Goal: Task Accomplishment & Management: Complete application form

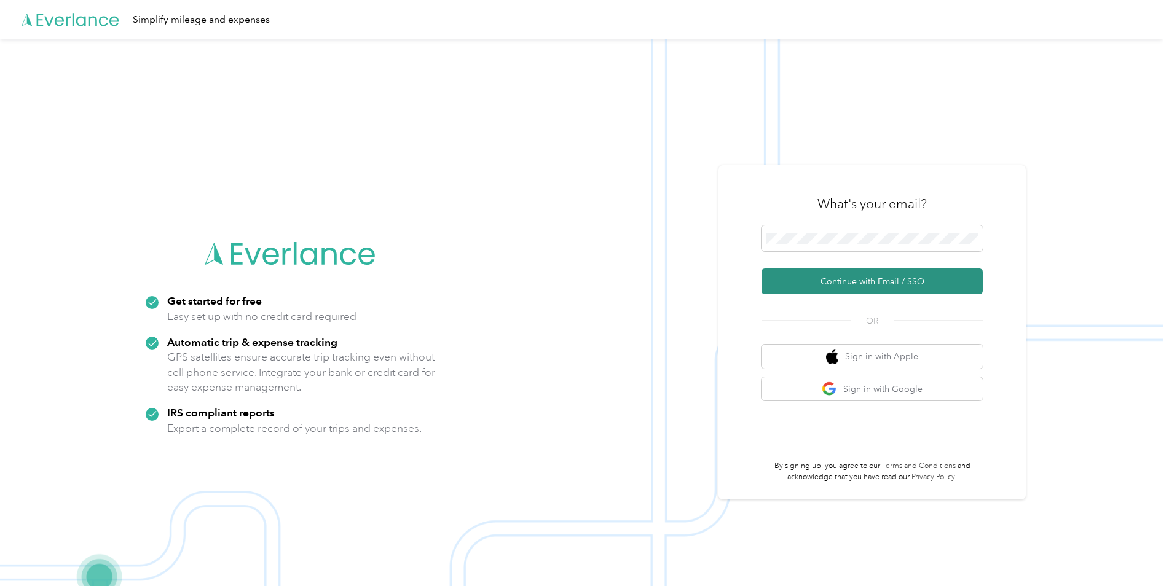
click at [869, 281] on button "Continue with Email / SSO" at bounding box center [872, 282] width 221 height 26
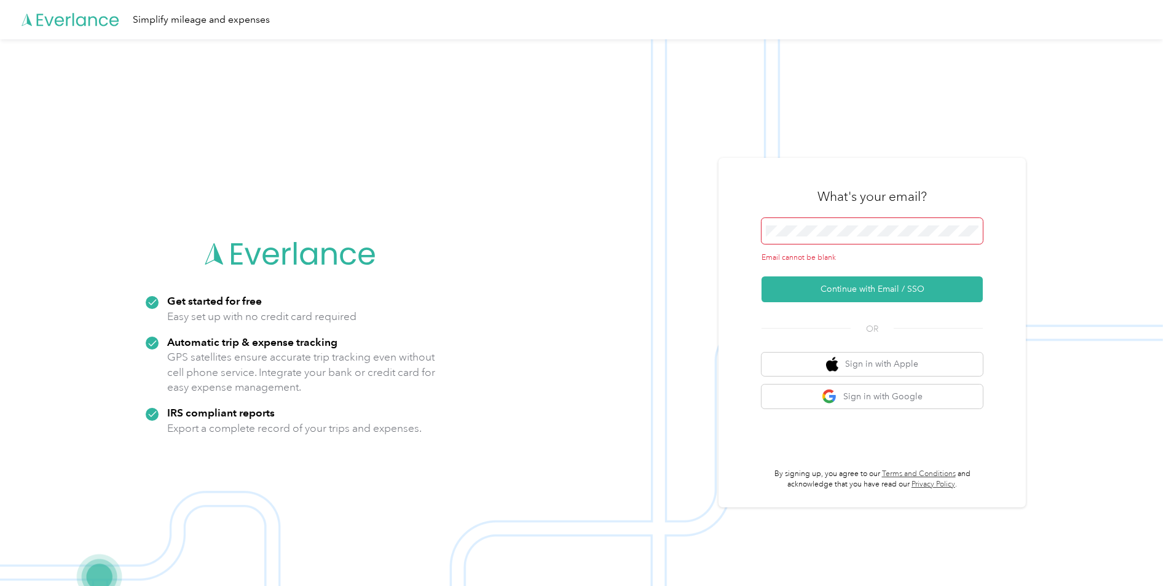
click at [852, 225] on span at bounding box center [872, 231] width 221 height 26
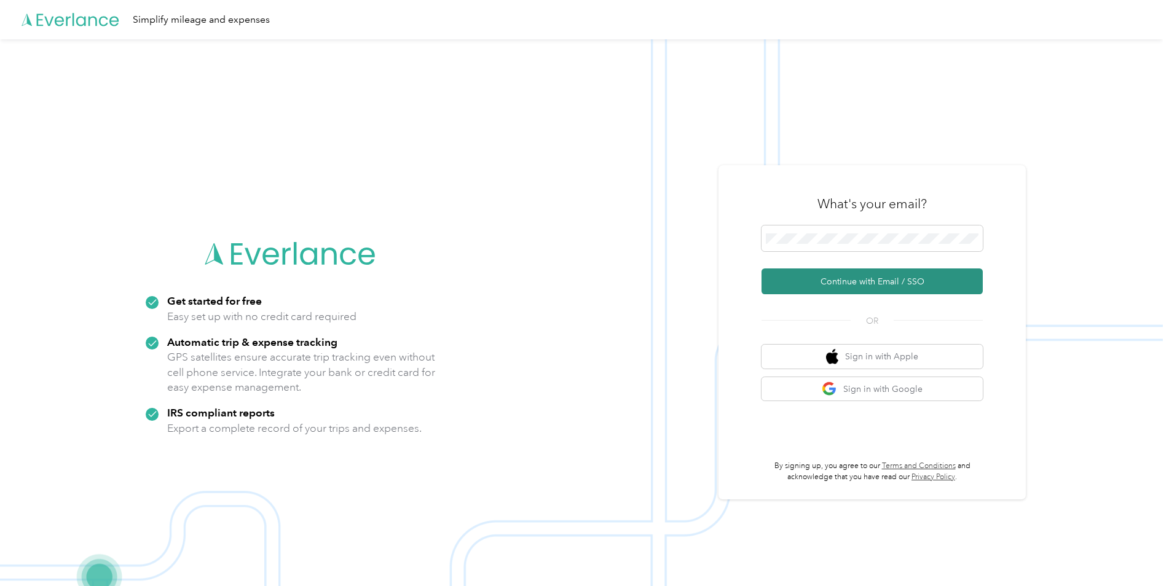
click at [862, 278] on button "Continue with Email / SSO" at bounding box center [872, 282] width 221 height 26
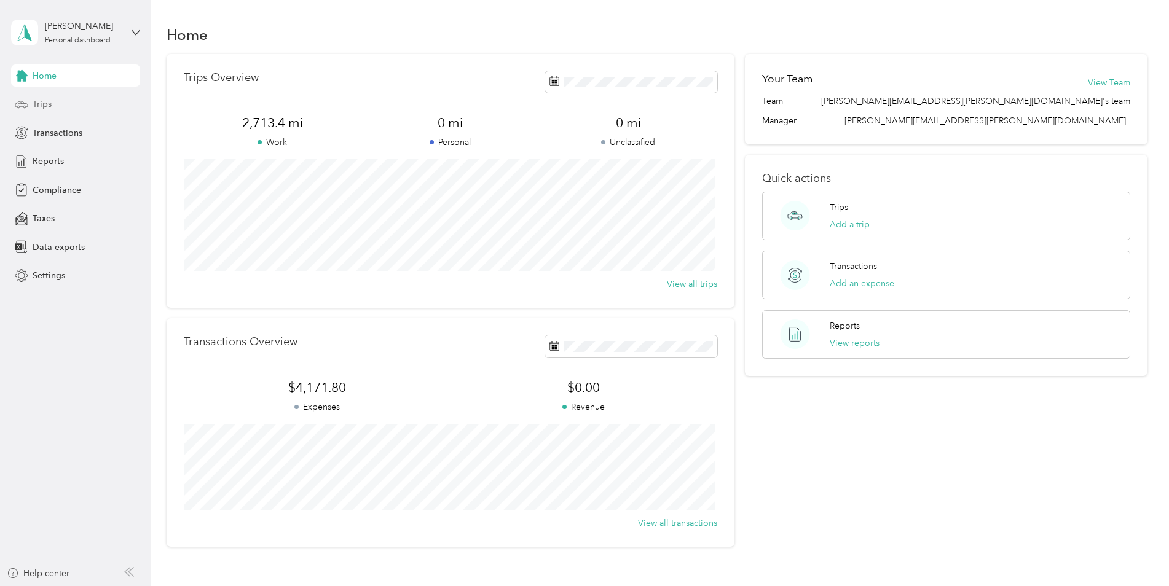
click at [50, 104] on span "Trips" at bounding box center [42, 104] width 19 height 13
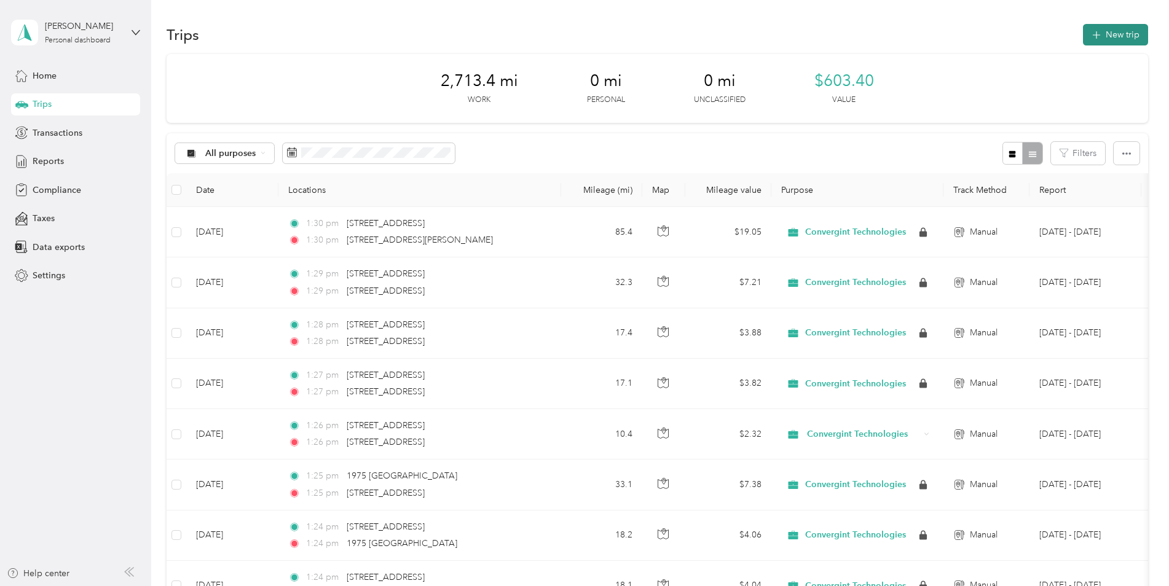
click at [1114, 41] on button "New trip" at bounding box center [1115, 35] width 65 height 22
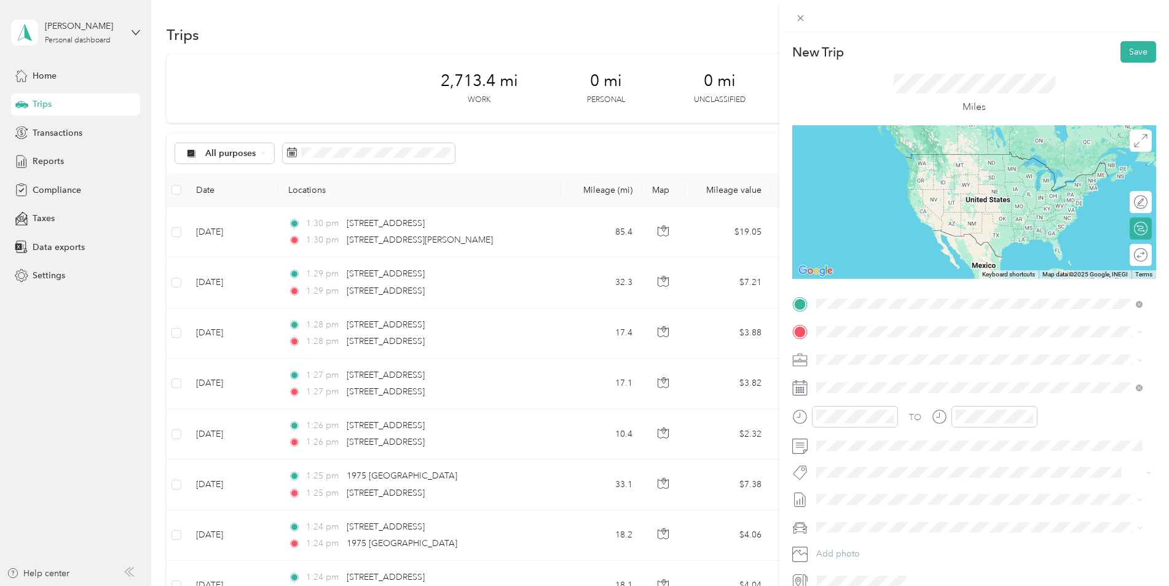
click at [898, 353] on span "[STREET_ADDRESS][US_STATE]" at bounding box center [901, 348] width 123 height 11
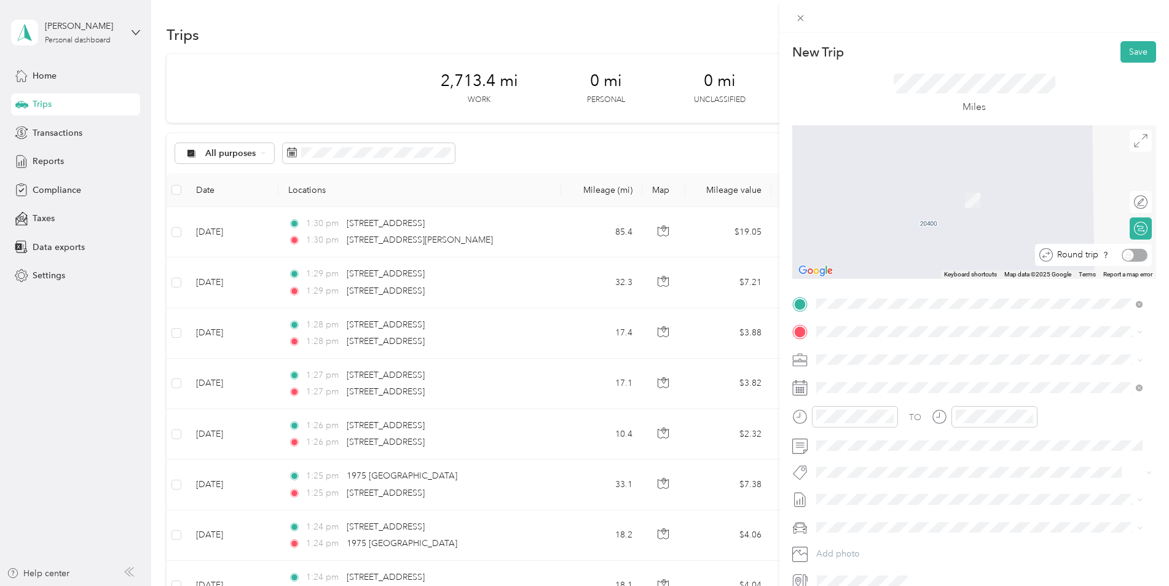
click at [1130, 252] on div "Round trip" at bounding box center [1100, 255] width 95 height 13
click at [1131, 255] on div "Round trip" at bounding box center [1100, 255] width 95 height 13
click at [1137, 253] on div "Round trip" at bounding box center [1100, 255] width 95 height 13
click at [1134, 255] on div "Round trip" at bounding box center [1100, 255] width 95 height 13
click at [1115, 256] on div "Round trip" at bounding box center [1100, 255] width 95 height 13
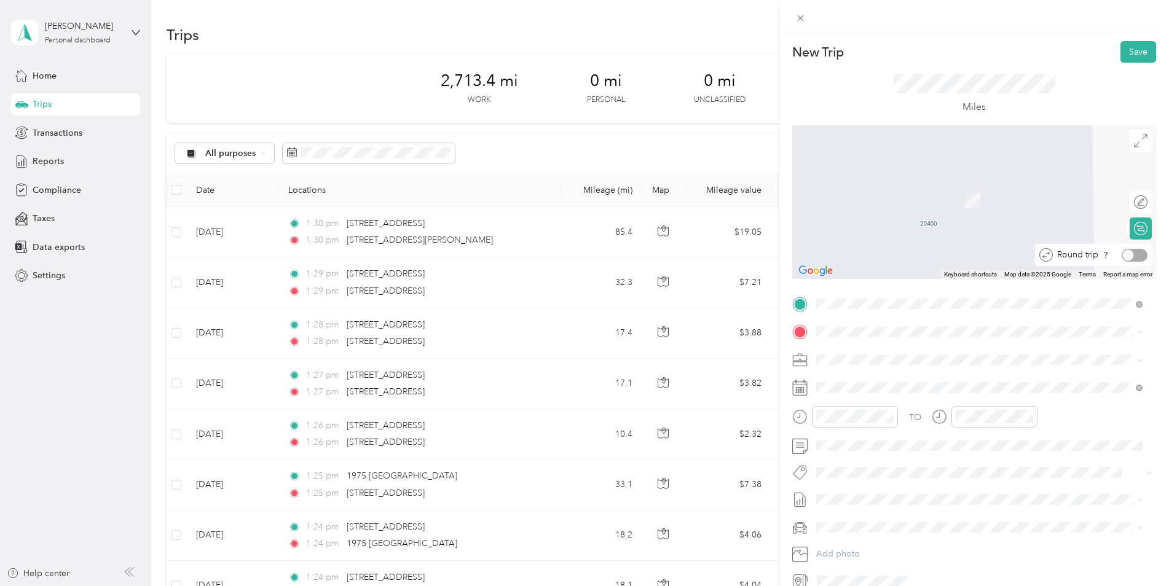
click at [1128, 255] on div "Round trip" at bounding box center [1100, 255] width 95 height 13
click at [896, 381] on span "[STREET_ADDRESS][PERSON_NAME][US_STATE]" at bounding box center [935, 376] width 191 height 11
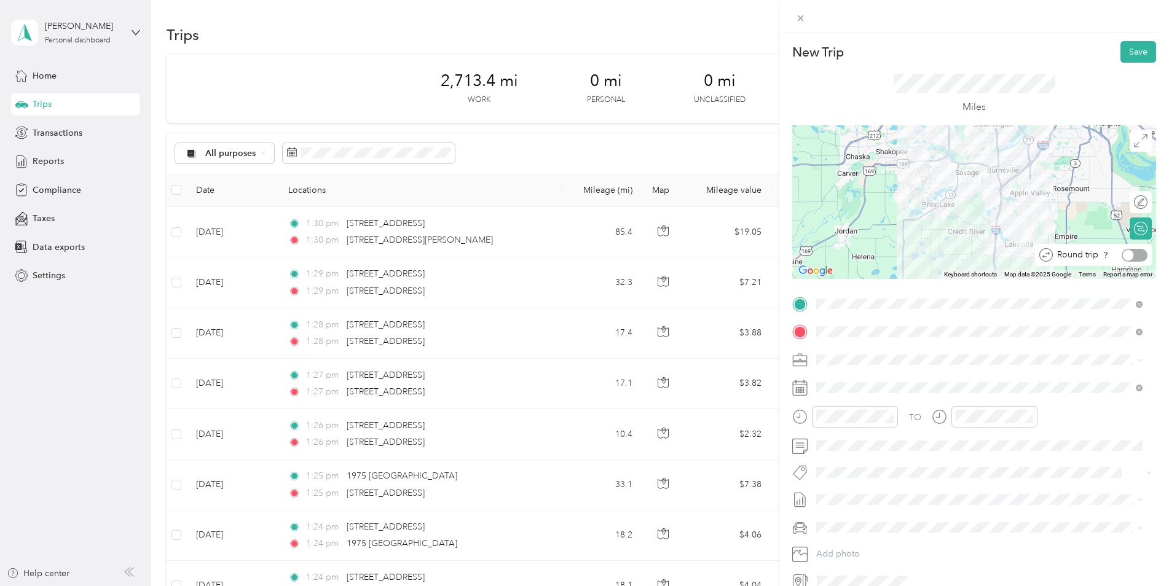
click at [1132, 256] on div at bounding box center [1135, 255] width 26 height 13
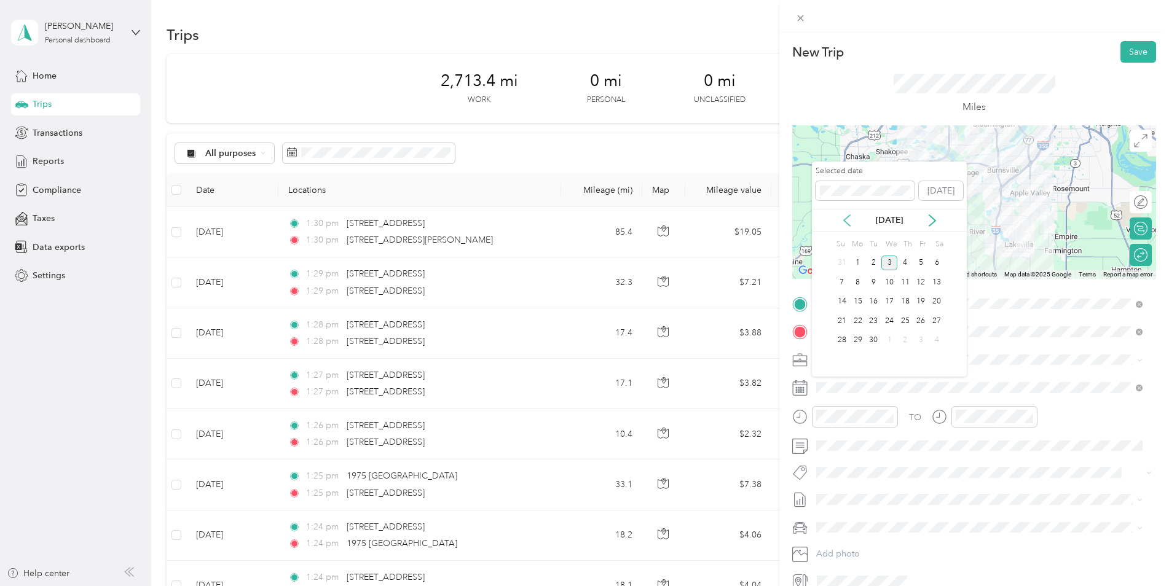
click at [845, 218] on icon at bounding box center [847, 221] width 12 height 12
click at [921, 264] on div "1" at bounding box center [922, 263] width 16 height 15
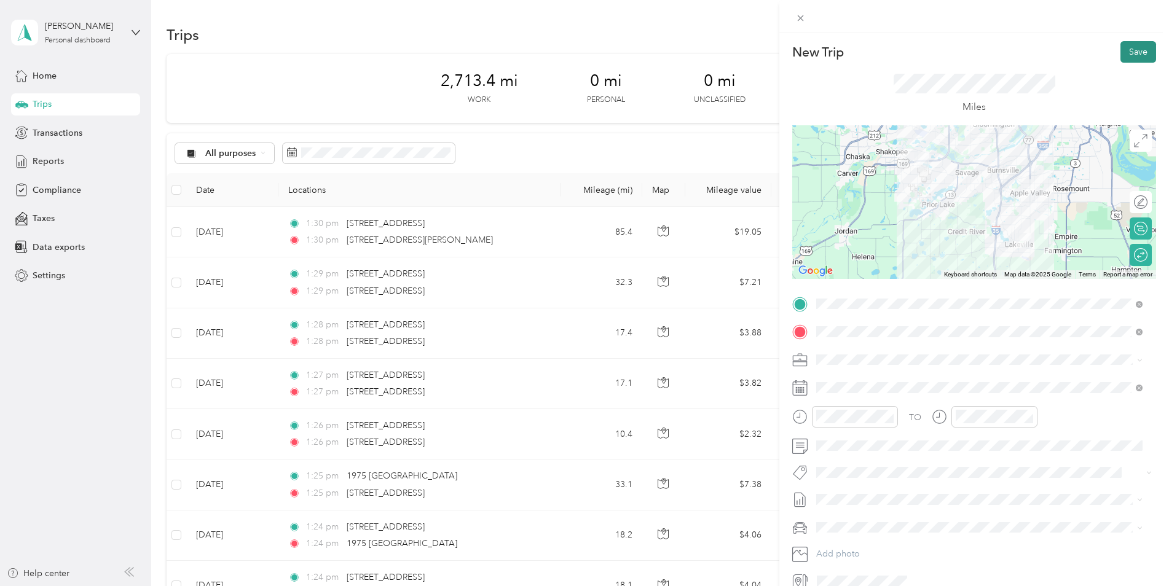
click at [1128, 53] on button "Save" at bounding box center [1139, 52] width 36 height 22
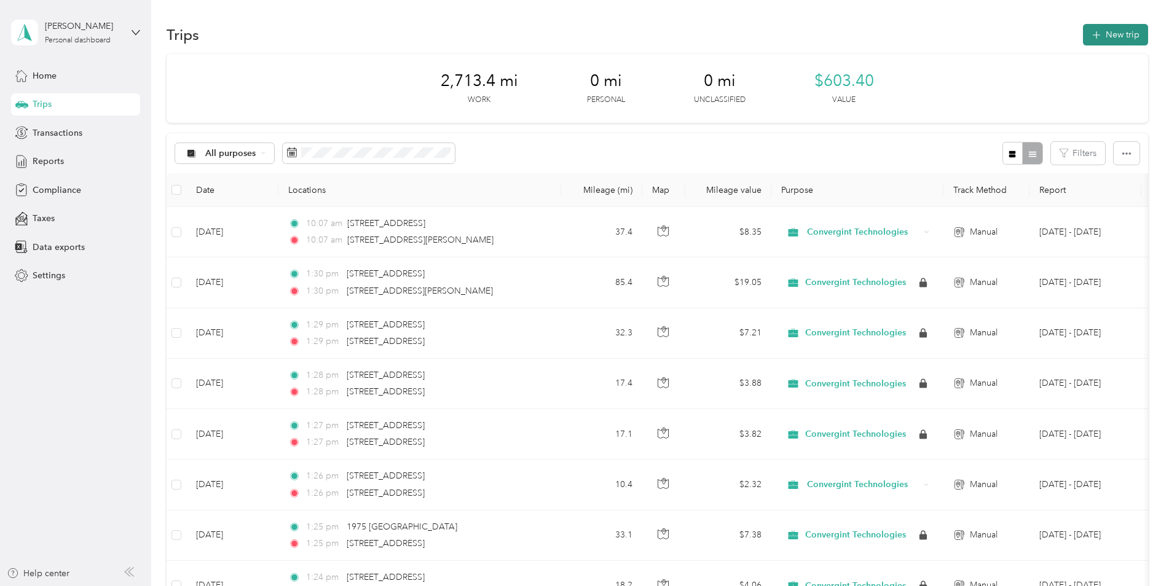
click at [1112, 29] on button "New trip" at bounding box center [1115, 35] width 65 height 22
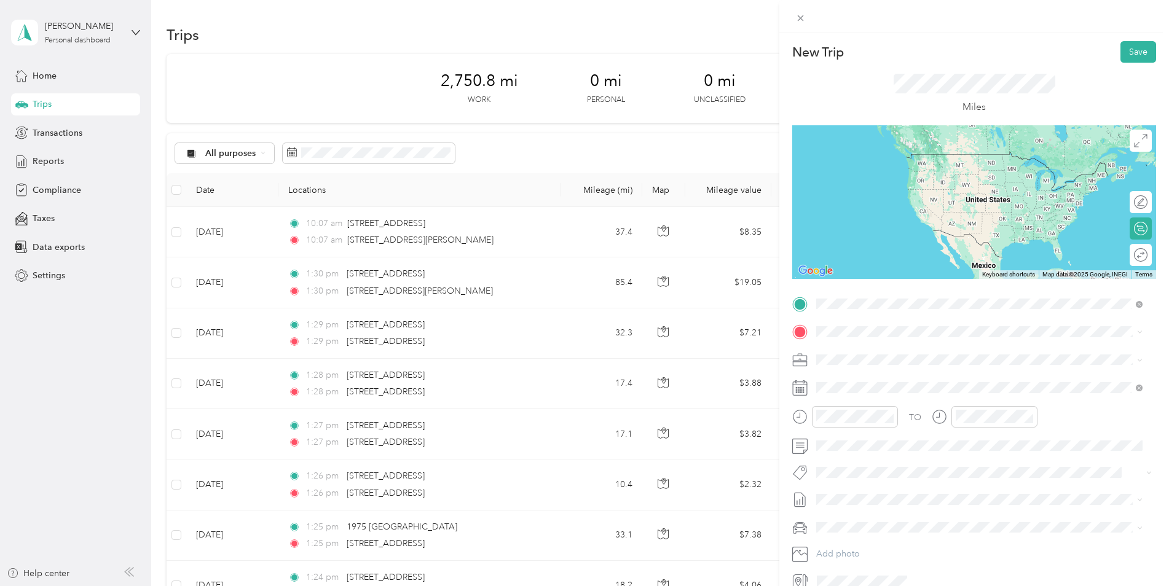
click at [891, 354] on span "[STREET_ADDRESS][US_STATE]" at bounding box center [901, 348] width 123 height 11
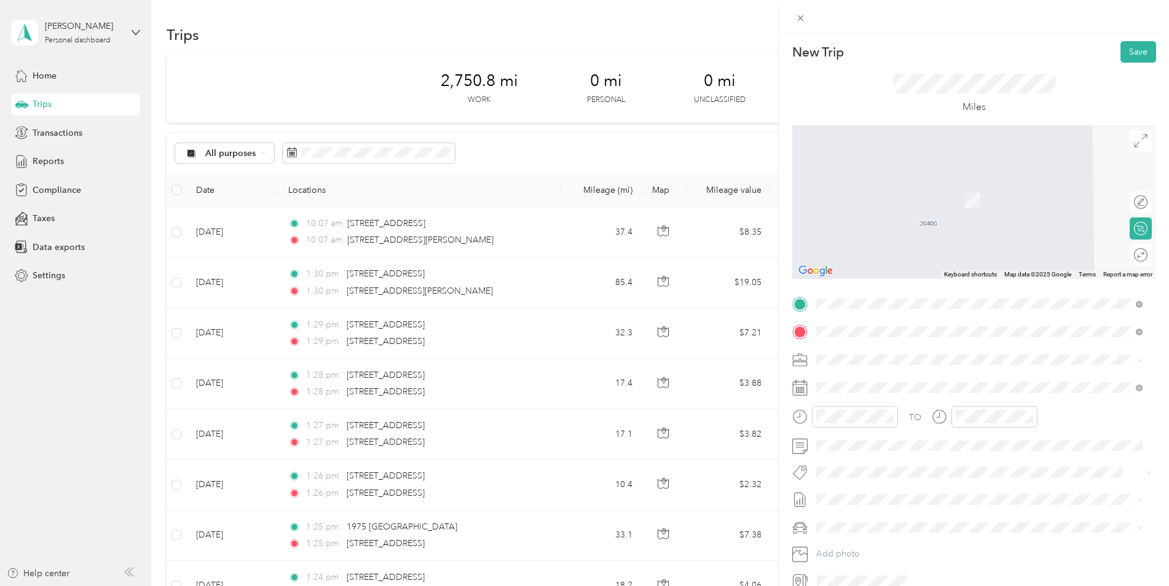
click at [909, 378] on span "[STREET_ADDRESS][PERSON_NAME][US_STATE]" at bounding box center [935, 376] width 191 height 11
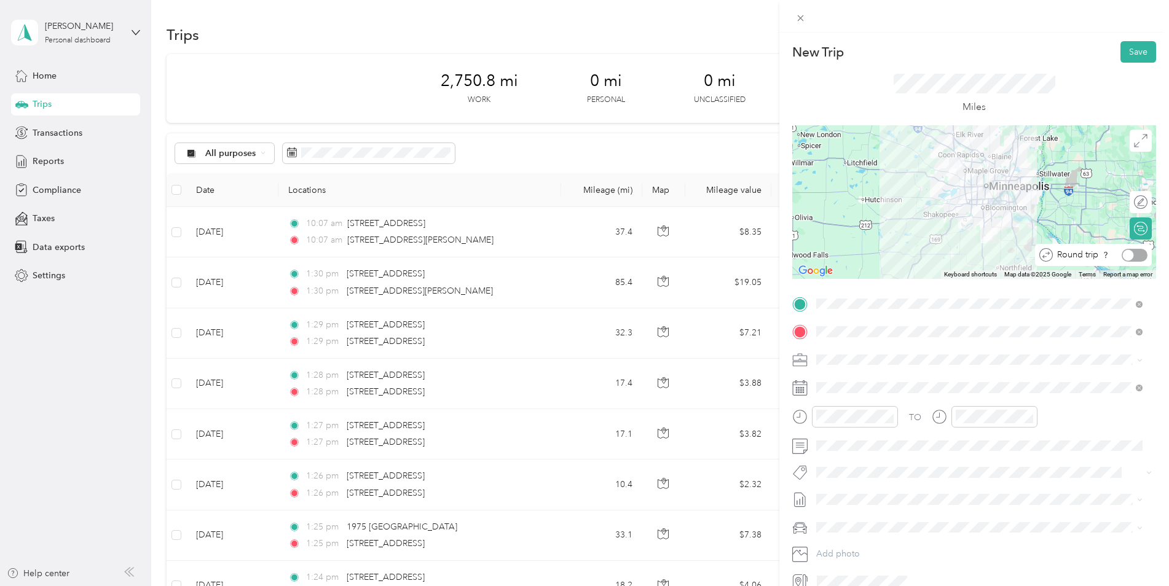
click at [1134, 255] on div at bounding box center [1135, 255] width 26 height 13
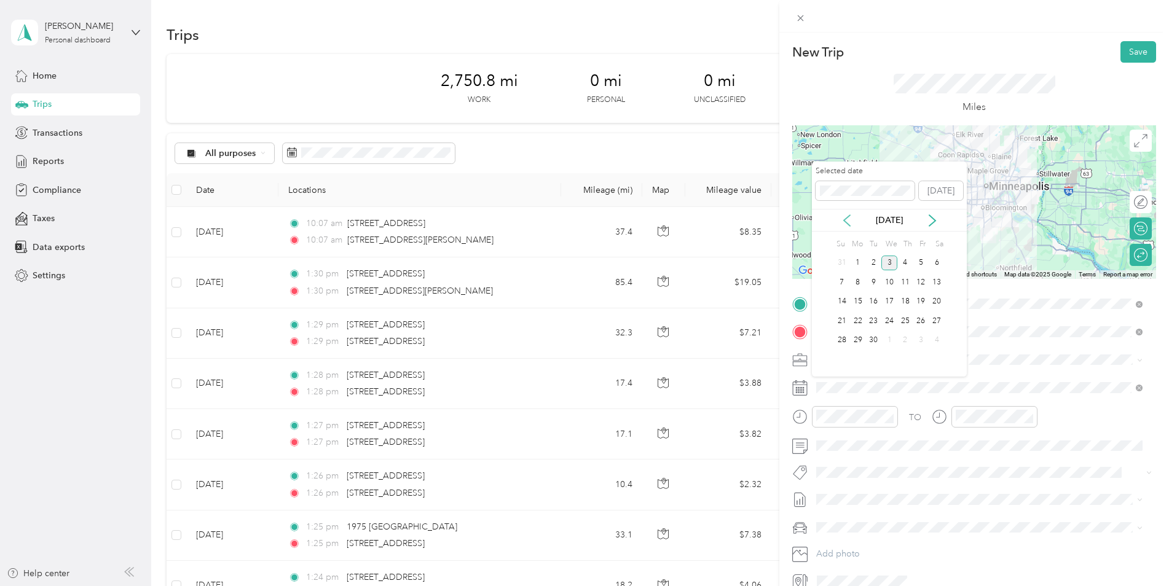
click at [850, 221] on icon at bounding box center [847, 221] width 12 height 12
click at [888, 281] on div "6" at bounding box center [890, 282] width 16 height 15
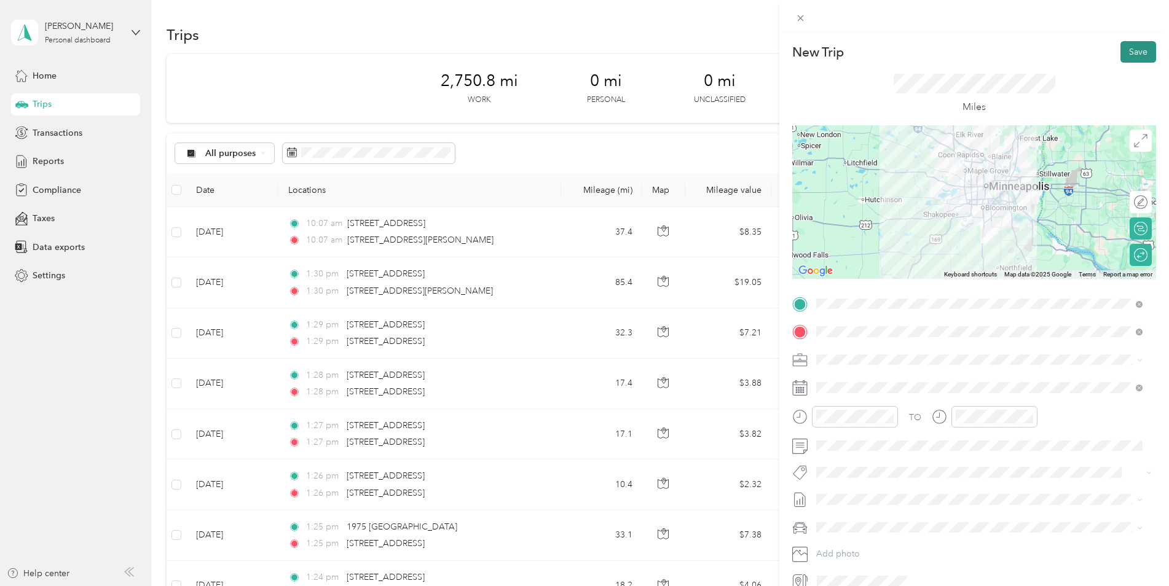
click at [1135, 42] on button "Save" at bounding box center [1139, 52] width 36 height 22
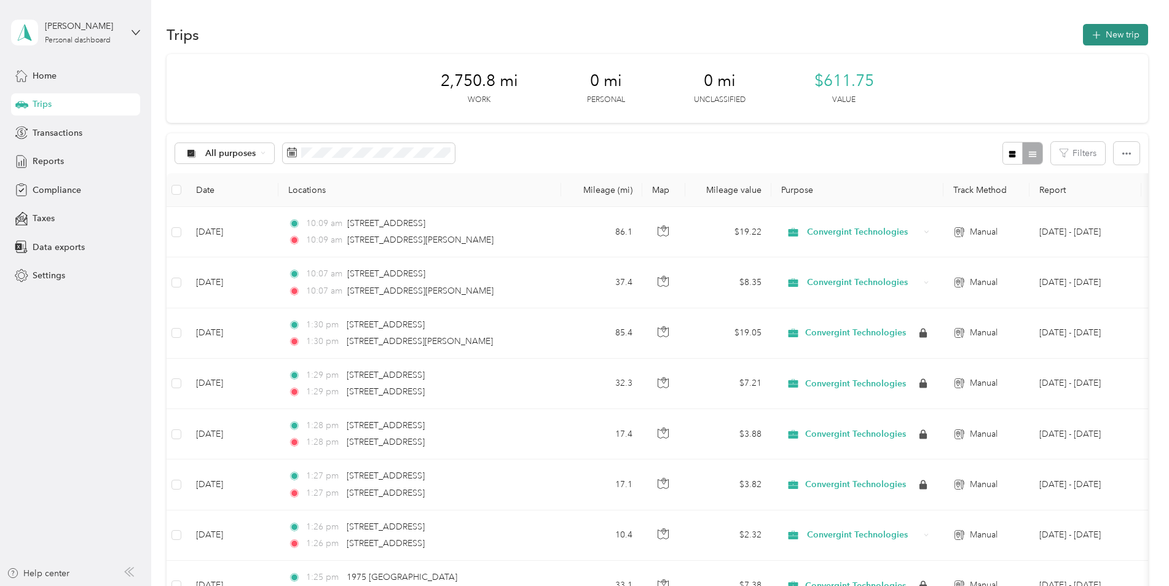
click at [1108, 33] on button "New trip" at bounding box center [1115, 35] width 65 height 22
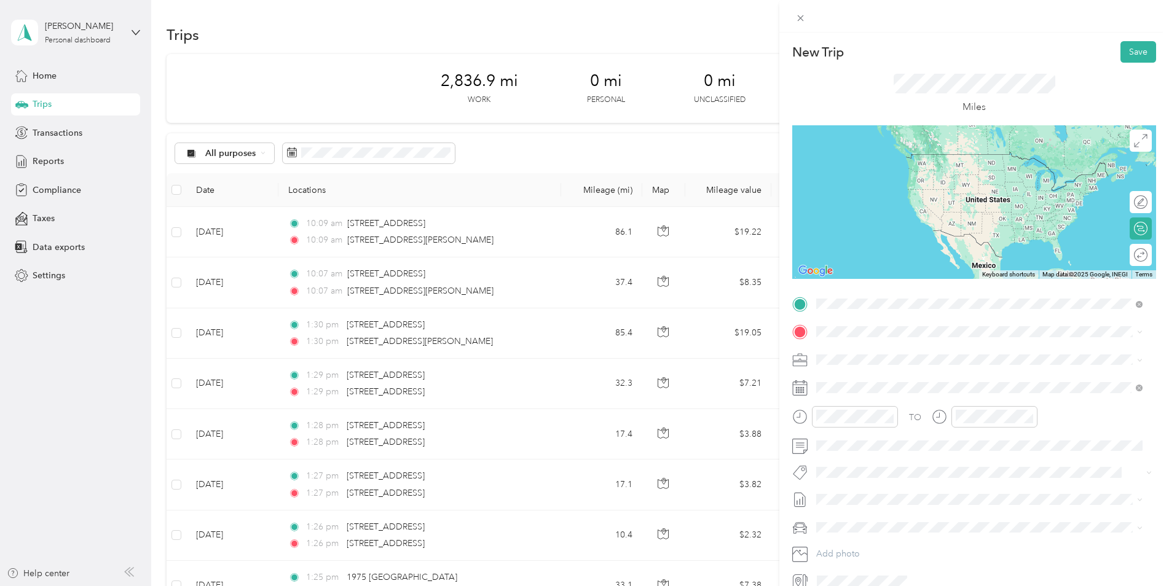
click at [891, 353] on span "[STREET_ADDRESS][US_STATE]" at bounding box center [901, 348] width 123 height 11
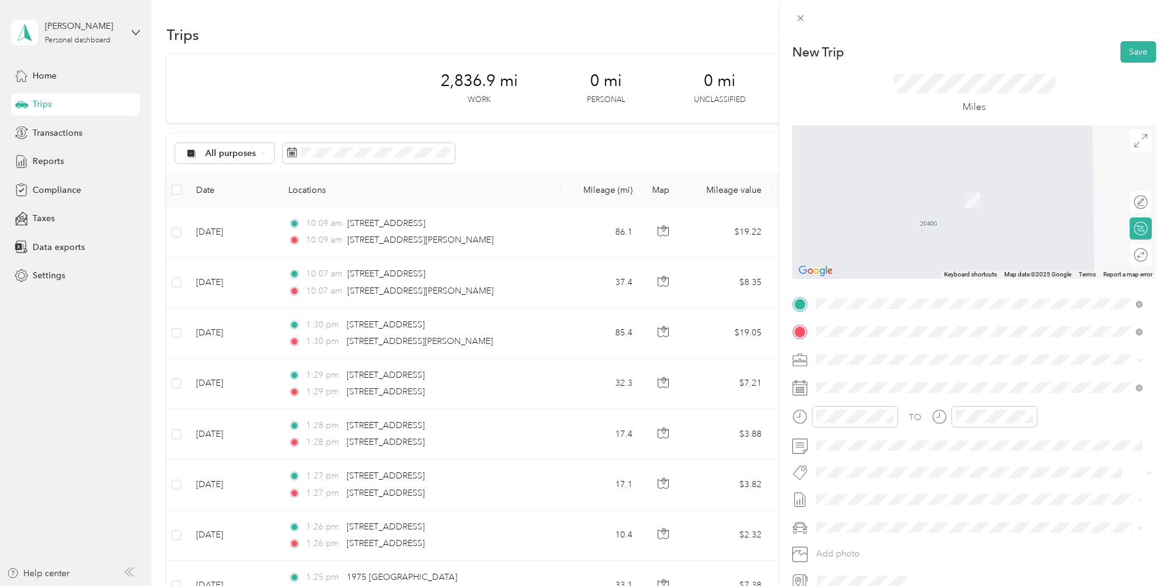
click at [911, 379] on span "[STREET_ADDRESS][PERSON_NAME][US_STATE]" at bounding box center [935, 376] width 191 height 11
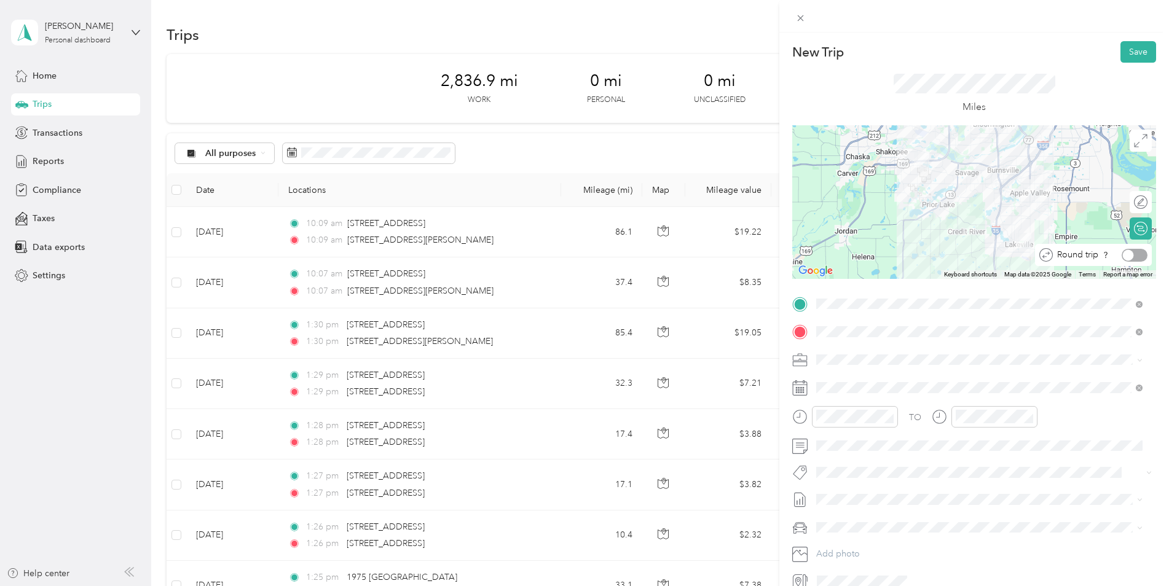
click at [1133, 257] on div at bounding box center [1135, 255] width 26 height 13
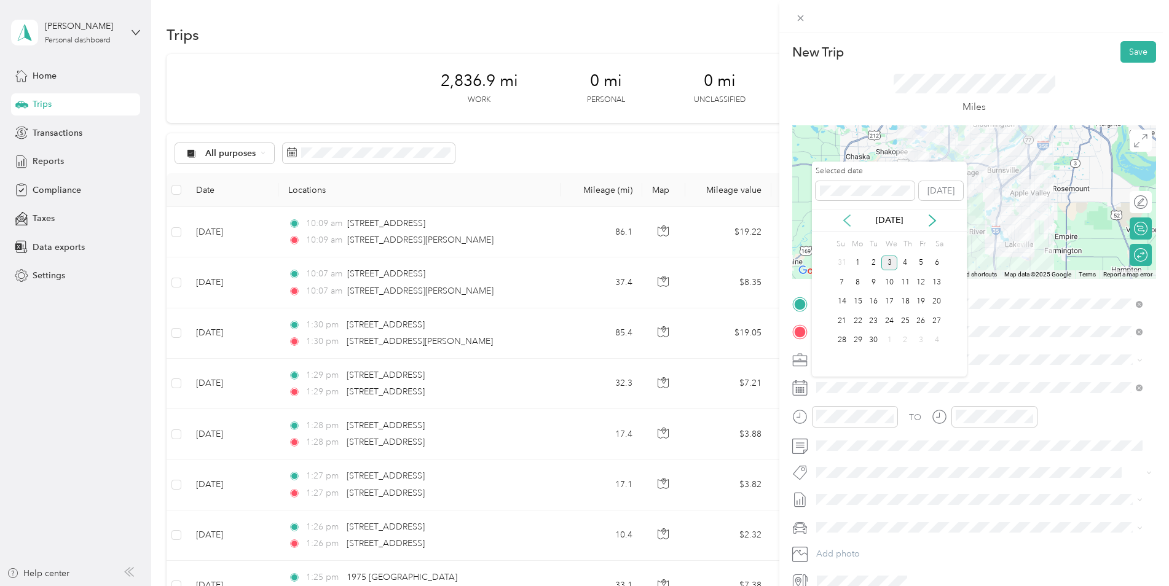
click at [849, 223] on icon at bounding box center [847, 221] width 12 height 12
click at [874, 299] on div "12" at bounding box center [874, 301] width 16 height 15
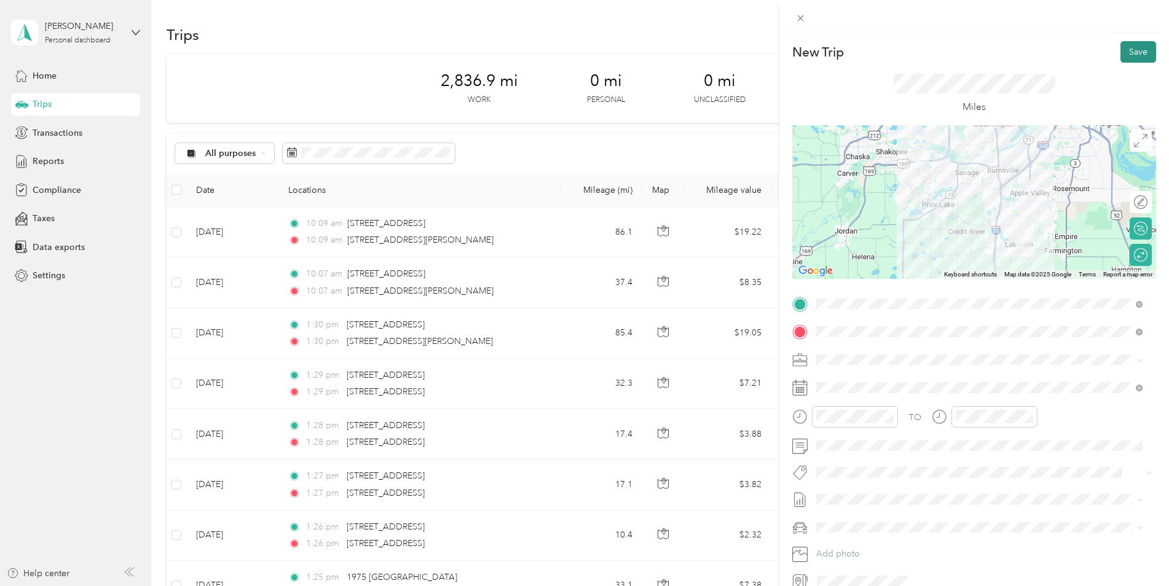
click at [1130, 55] on button "Save" at bounding box center [1139, 52] width 36 height 22
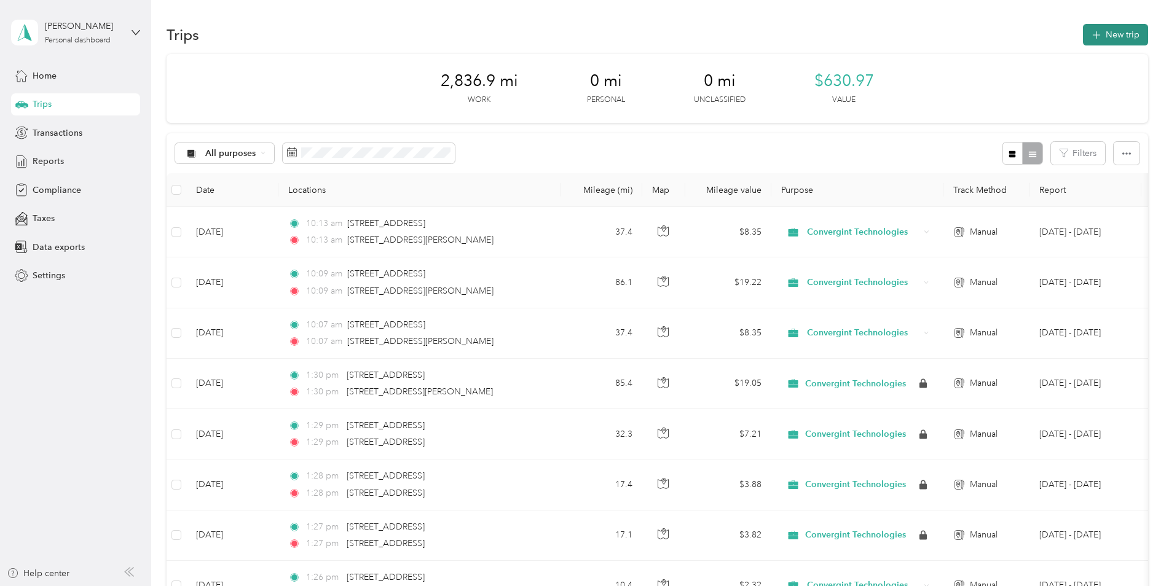
click at [1124, 32] on button "New trip" at bounding box center [1115, 35] width 65 height 22
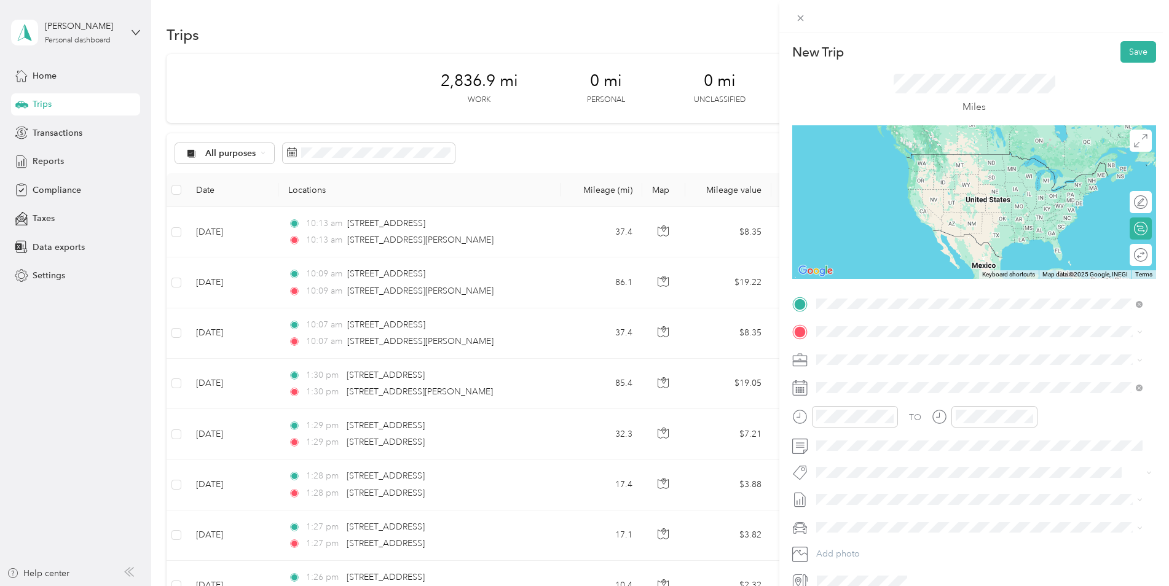
click at [878, 352] on span "[STREET_ADDRESS][US_STATE]" at bounding box center [901, 348] width 123 height 11
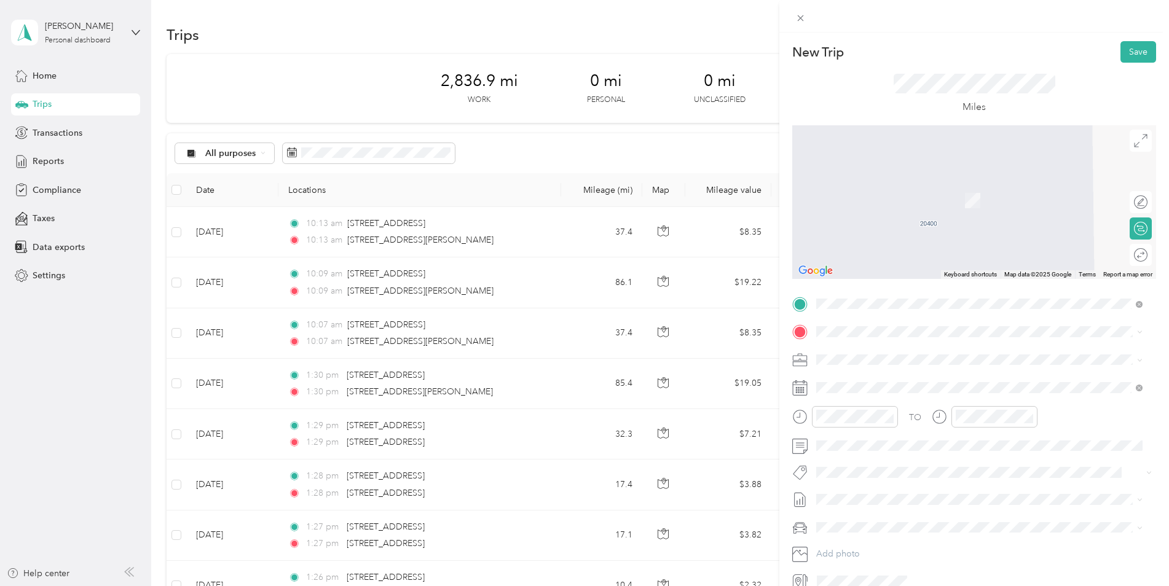
click at [930, 381] on span "[STREET_ADDRESS][US_STATE]" at bounding box center [901, 374] width 123 height 11
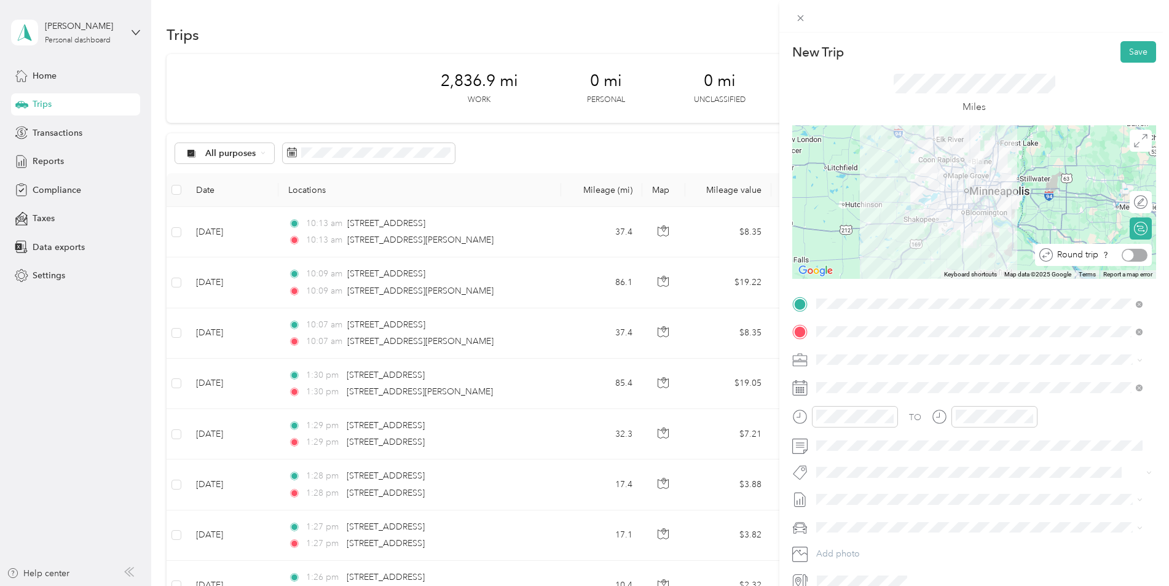
click at [1136, 255] on div at bounding box center [1135, 255] width 26 height 13
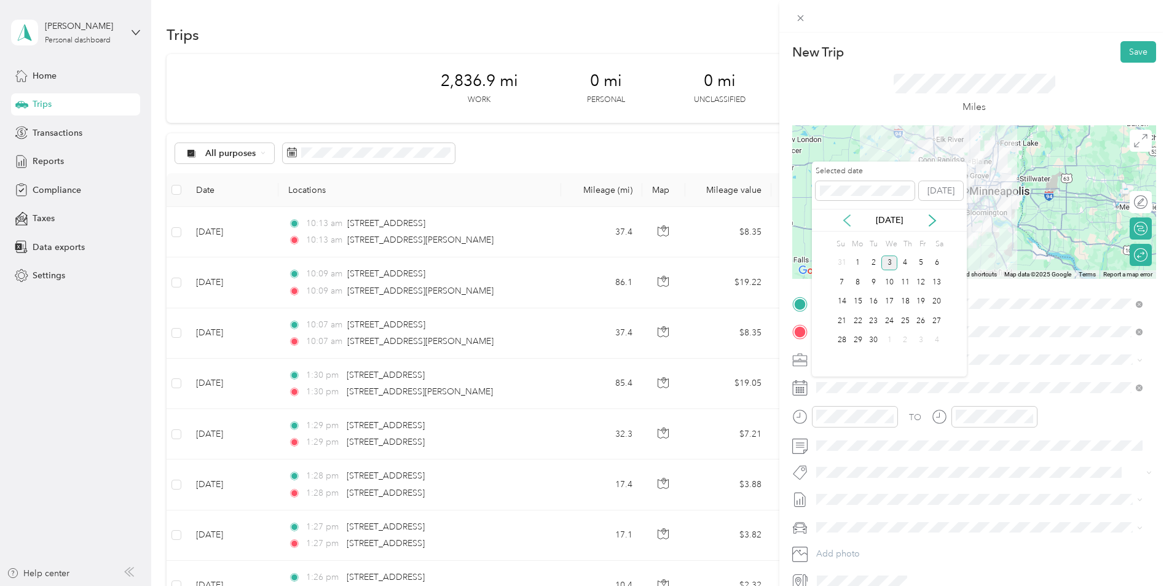
click at [847, 218] on icon at bounding box center [847, 221] width 12 height 12
click at [909, 300] on div "14" at bounding box center [906, 301] width 16 height 15
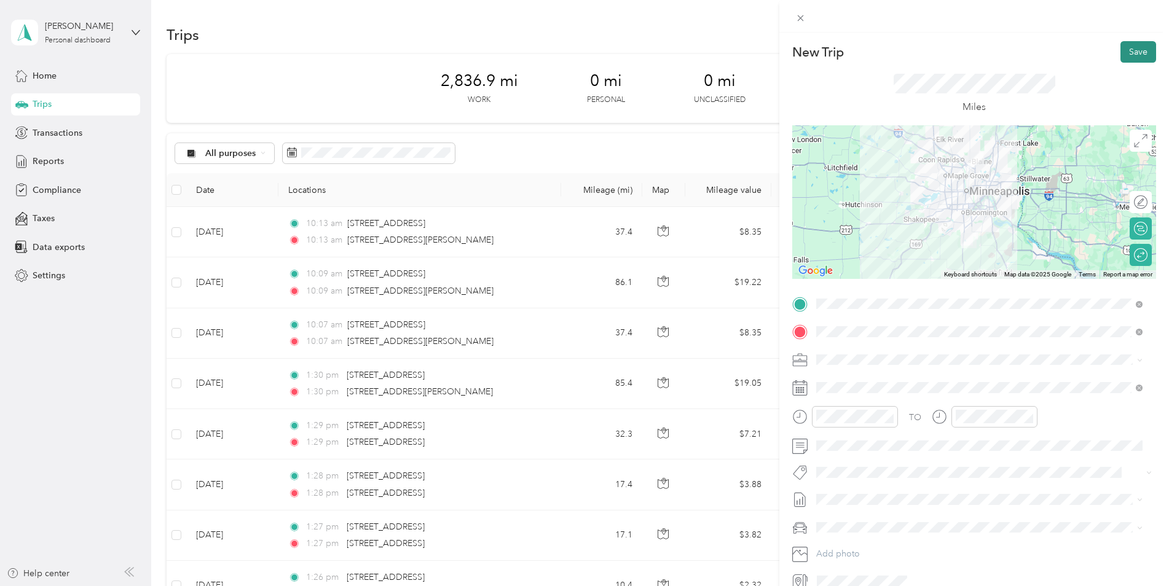
click at [1129, 50] on button "Save" at bounding box center [1139, 52] width 36 height 22
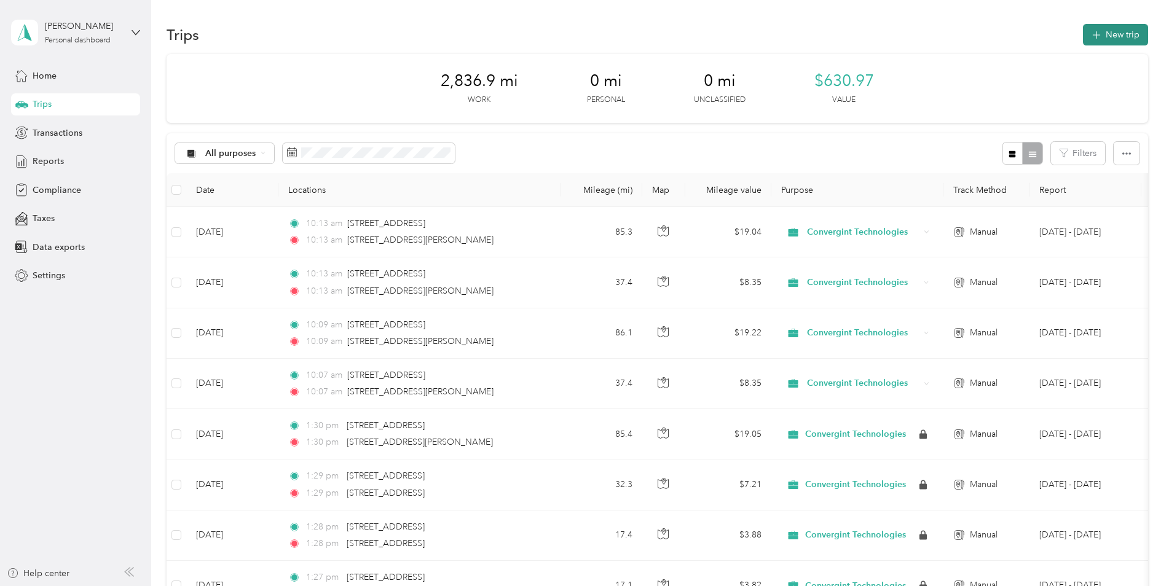
click at [1105, 34] on button "New trip" at bounding box center [1115, 35] width 65 height 22
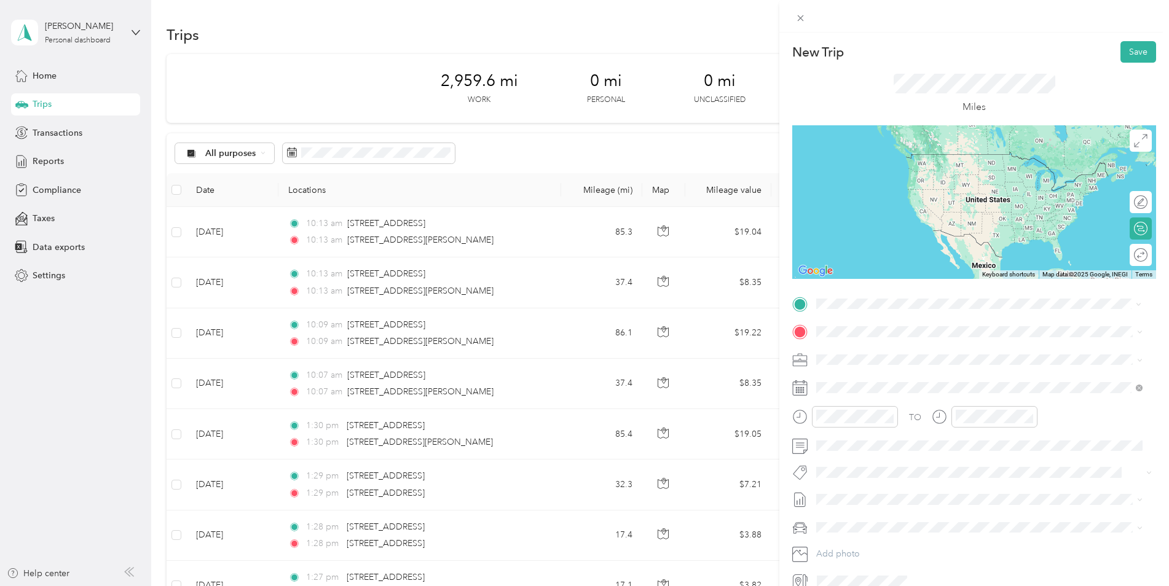
click at [882, 353] on span "[STREET_ADDRESS][US_STATE]" at bounding box center [901, 347] width 123 height 11
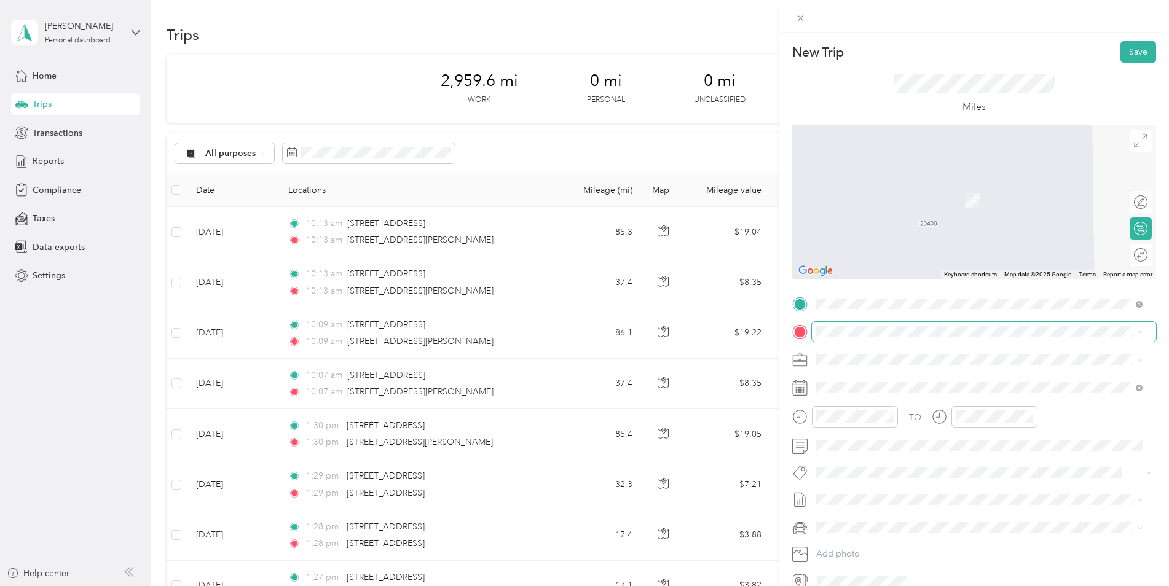
click at [848, 325] on span at bounding box center [984, 332] width 344 height 20
click at [900, 382] on span "[STREET_ADDRESS][US_STATE]" at bounding box center [901, 376] width 123 height 11
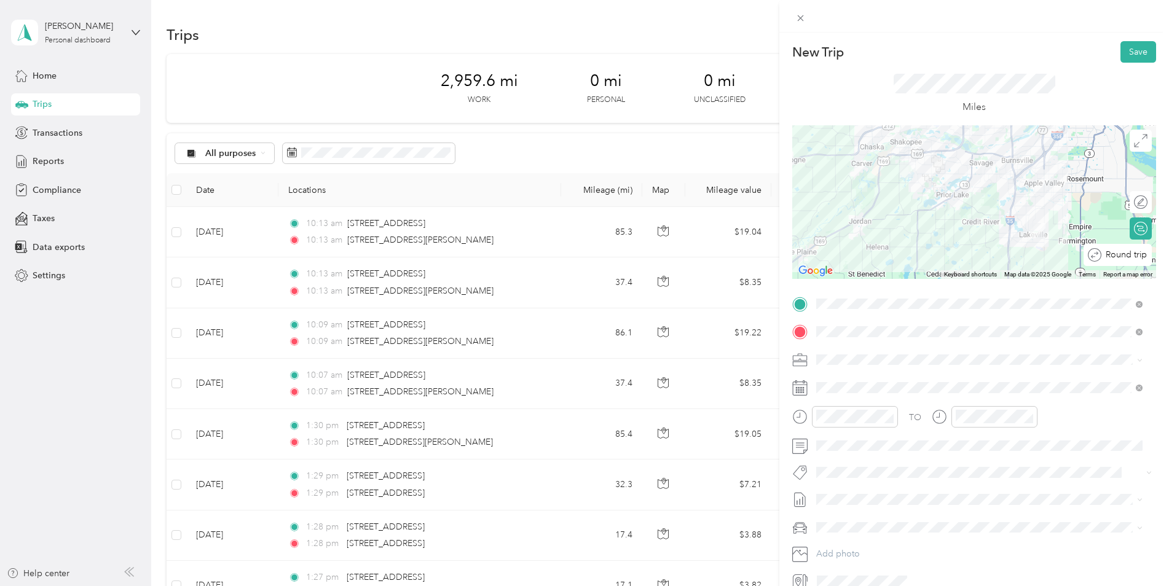
click at [1169, 258] on div at bounding box center [1170, 255] width 0 height 13
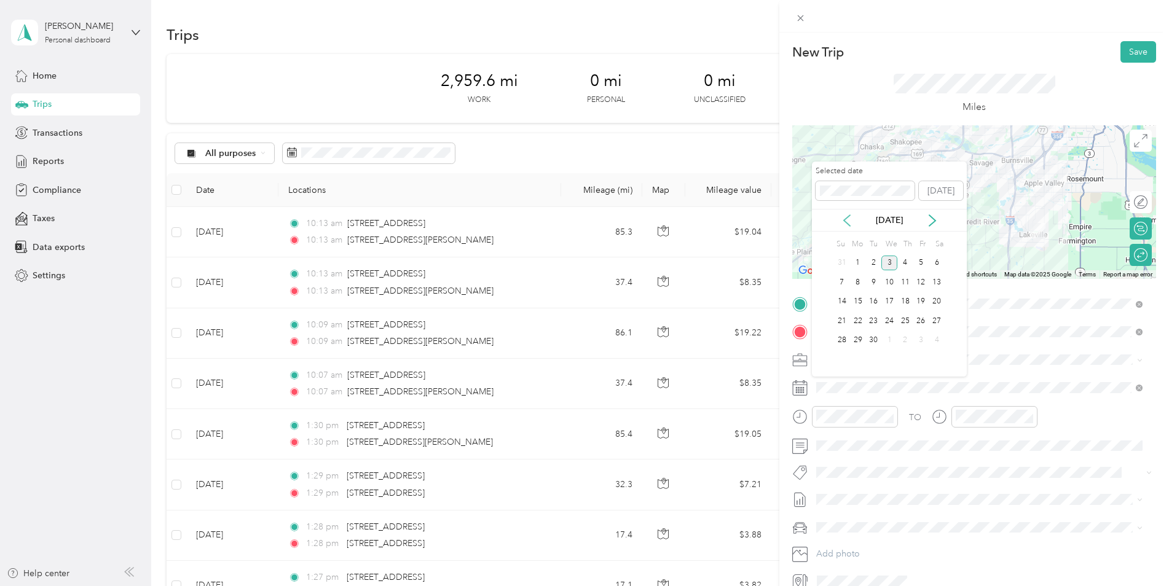
click at [845, 220] on icon at bounding box center [847, 220] width 6 height 11
click at [893, 320] on div "20" at bounding box center [890, 321] width 16 height 15
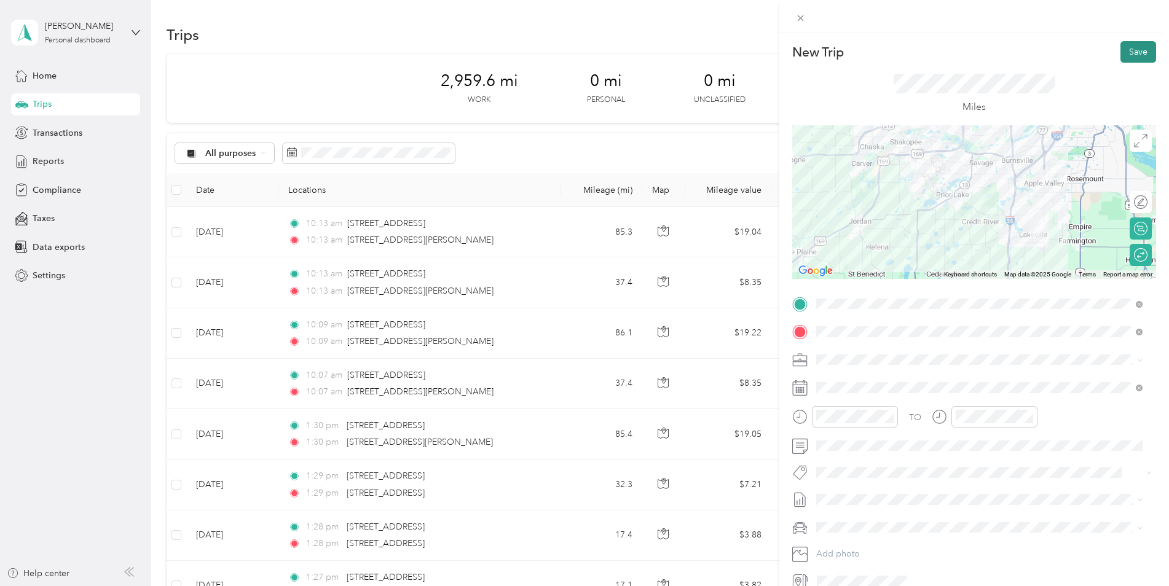
click at [1135, 50] on button "Save" at bounding box center [1139, 52] width 36 height 22
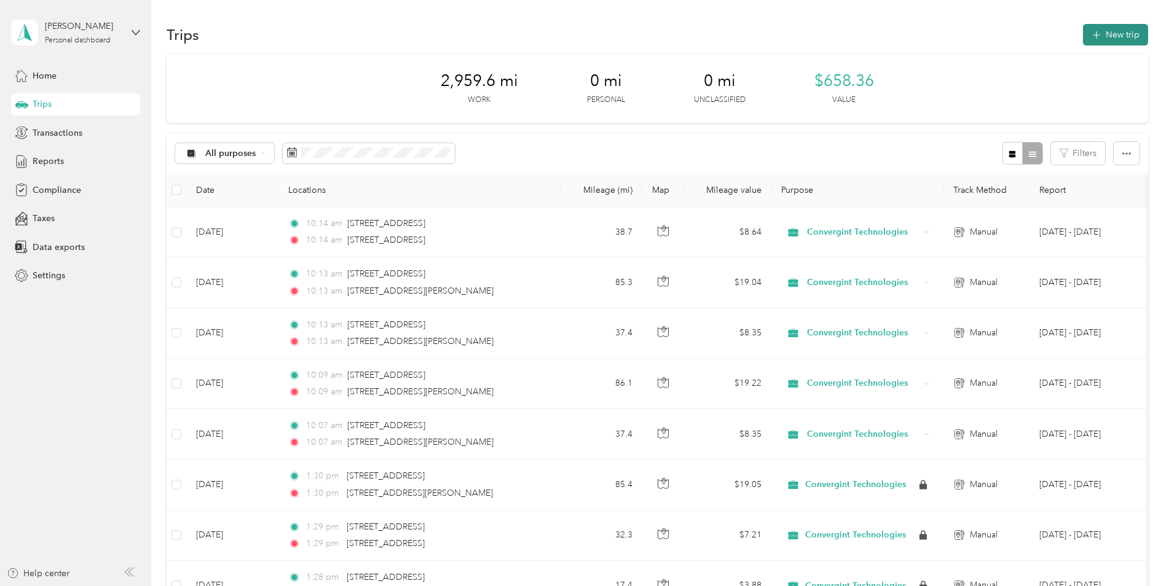
click at [1111, 26] on button "New trip" at bounding box center [1115, 35] width 65 height 22
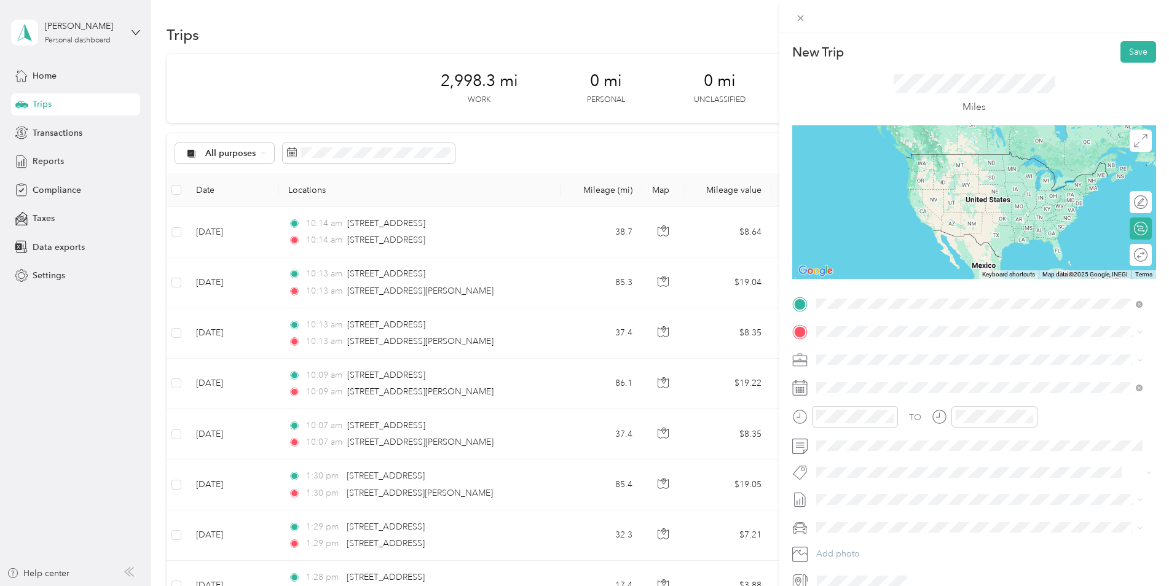
click at [878, 352] on span "[STREET_ADDRESS][US_STATE]" at bounding box center [901, 348] width 123 height 11
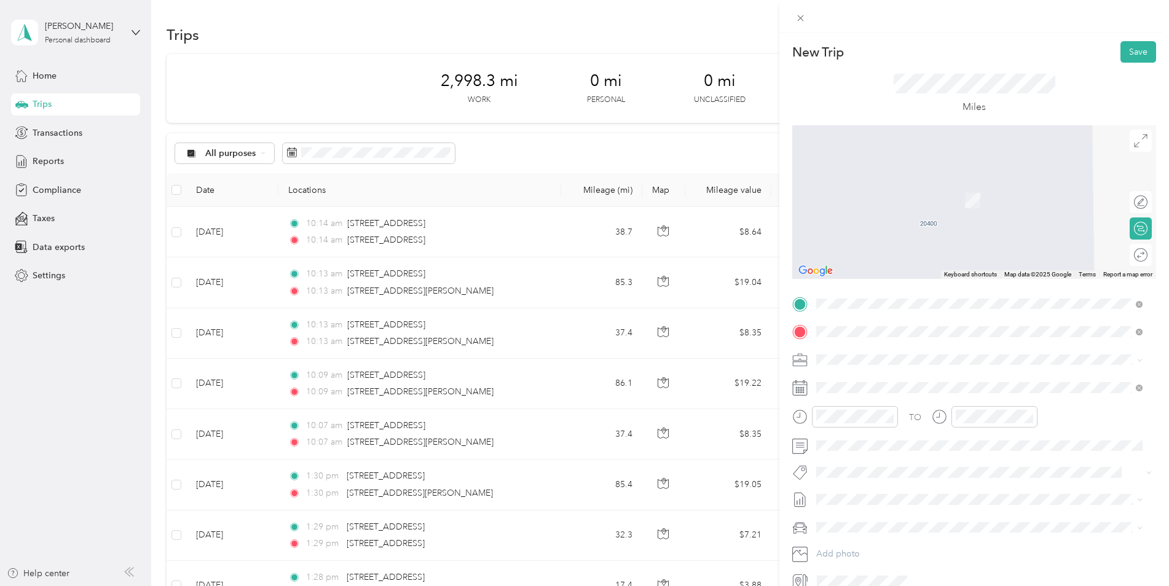
click at [900, 382] on span "[STREET_ADDRESS][US_STATE]" at bounding box center [901, 376] width 123 height 11
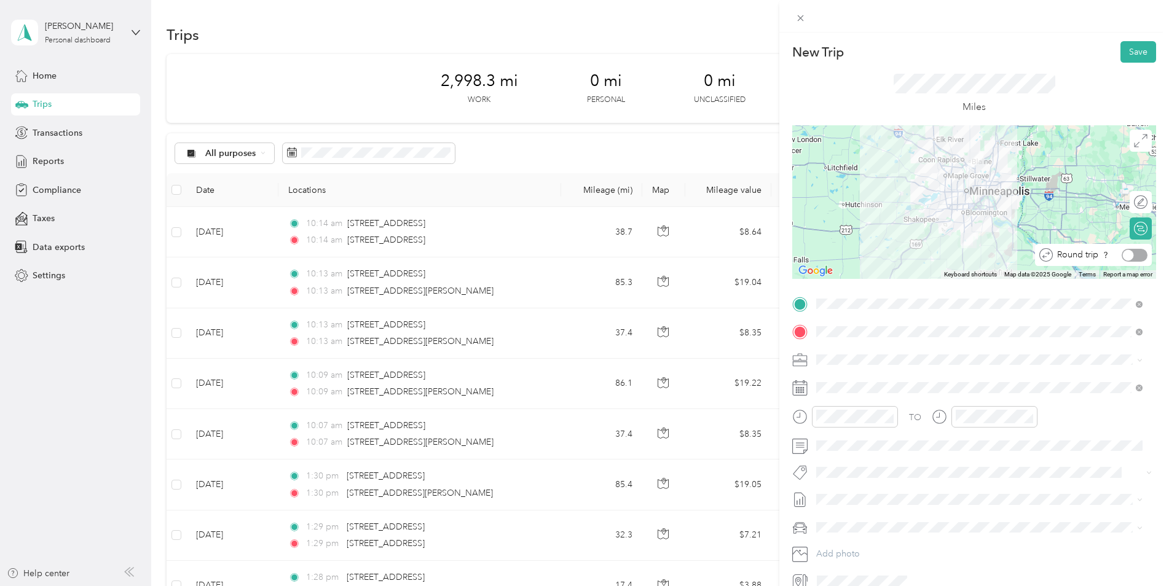
click at [1133, 256] on div at bounding box center [1135, 255] width 26 height 13
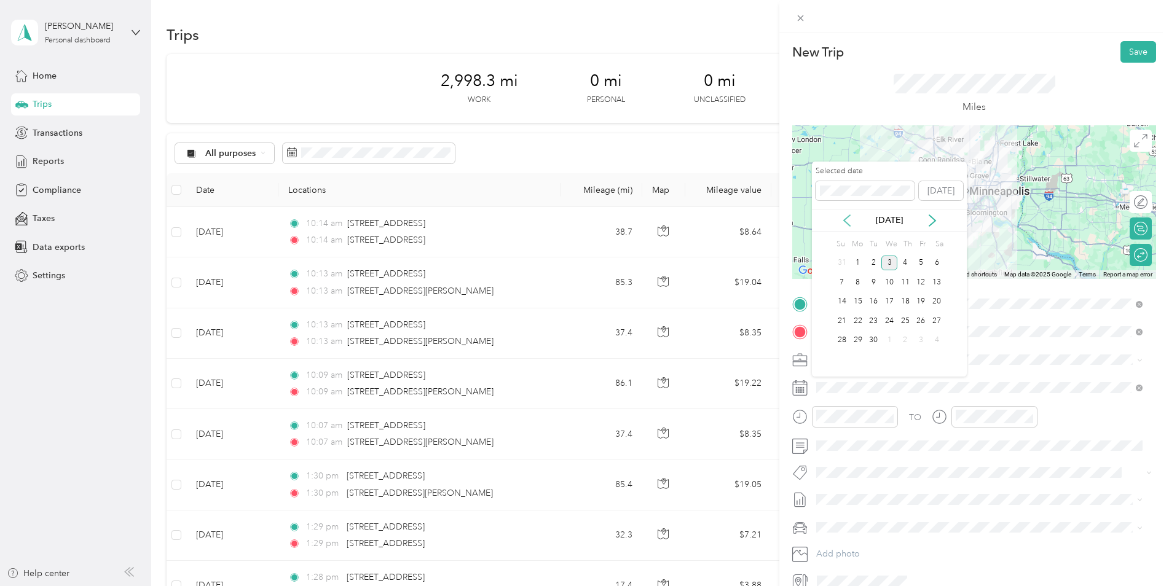
click at [849, 222] on icon at bounding box center [847, 221] width 12 height 12
click at [910, 338] on div "28" at bounding box center [906, 340] width 16 height 15
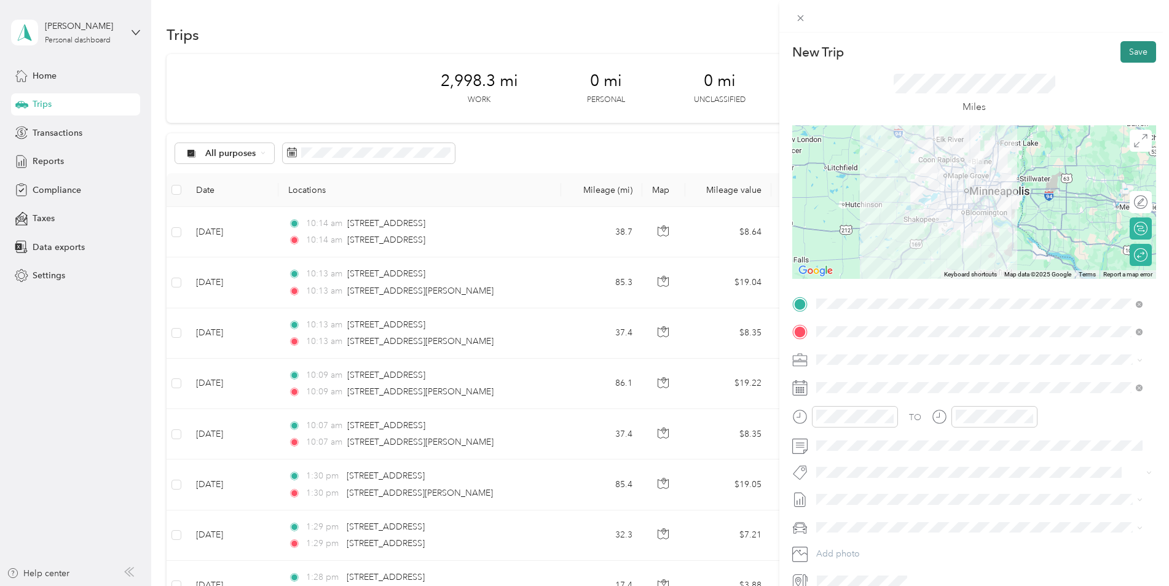
click at [1131, 52] on button "Save" at bounding box center [1139, 52] width 36 height 22
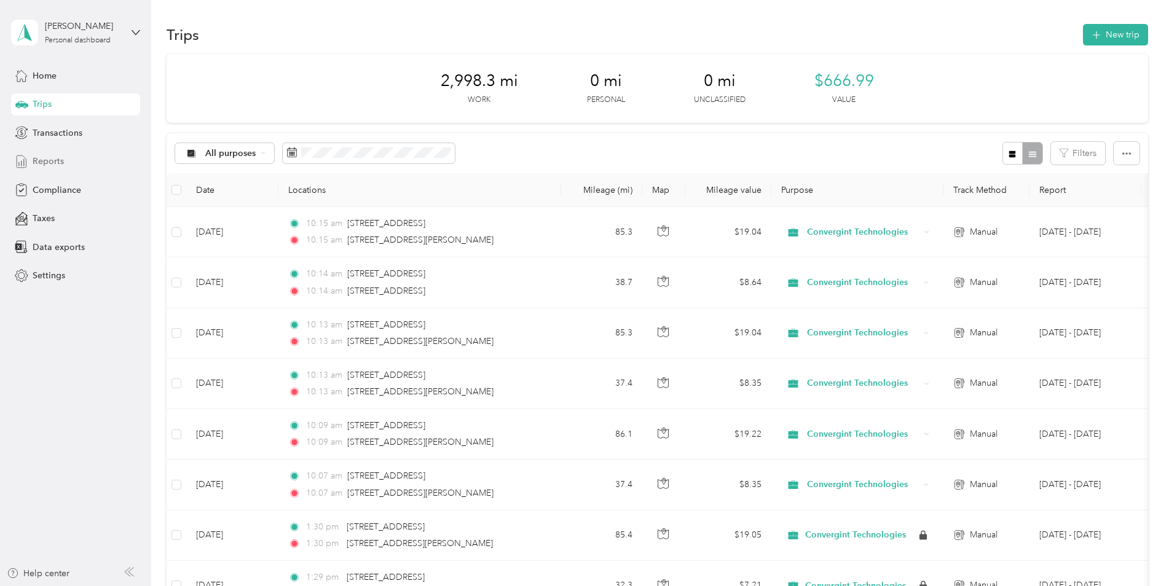
click at [41, 160] on span "Reports" at bounding box center [48, 161] width 31 height 13
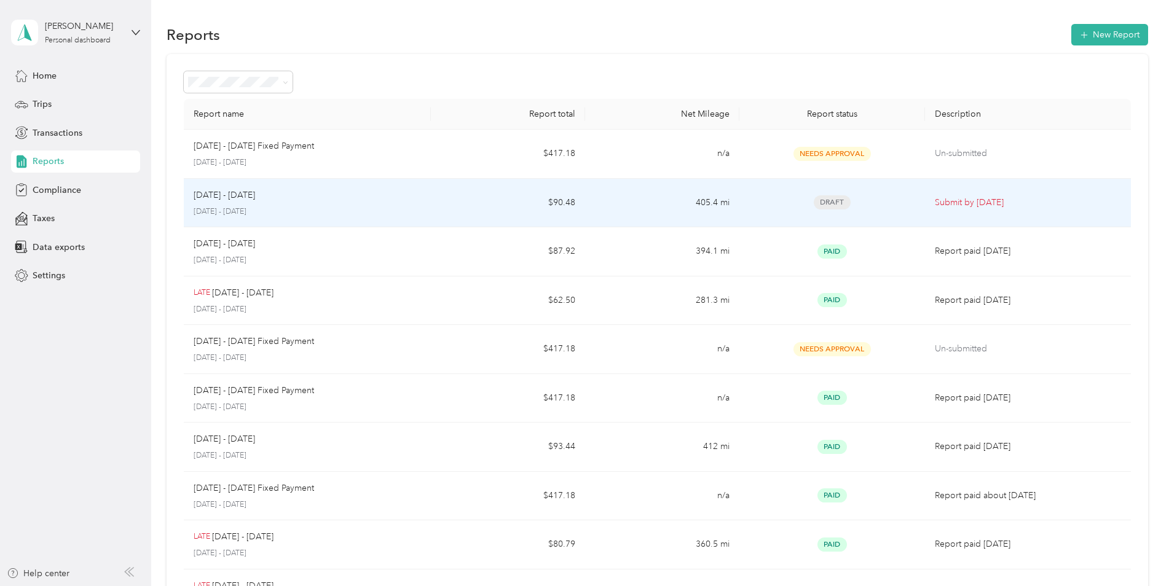
click at [313, 203] on div "[DATE] - [DATE] [DATE] - [DATE]" at bounding box center [307, 203] width 227 height 29
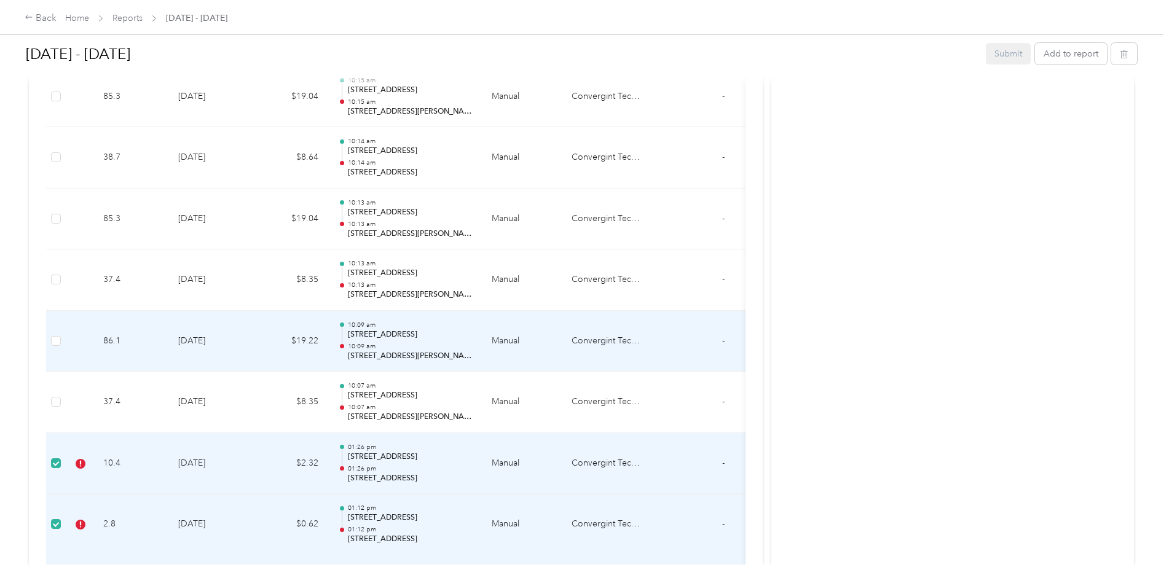
scroll to position [583, 0]
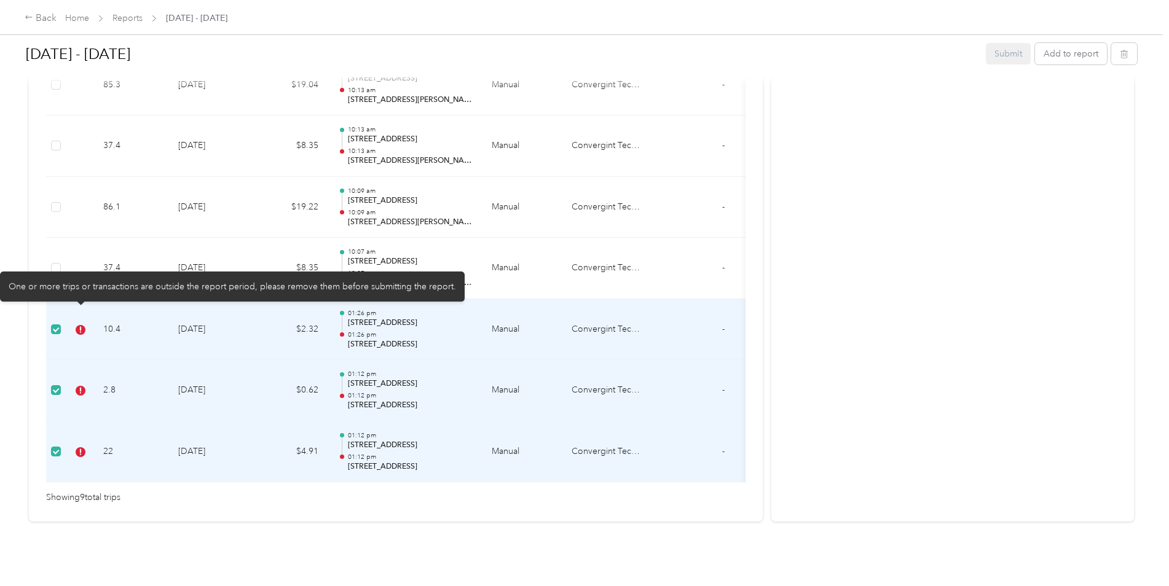
click at [82, 325] on icon at bounding box center [81, 330] width 10 height 10
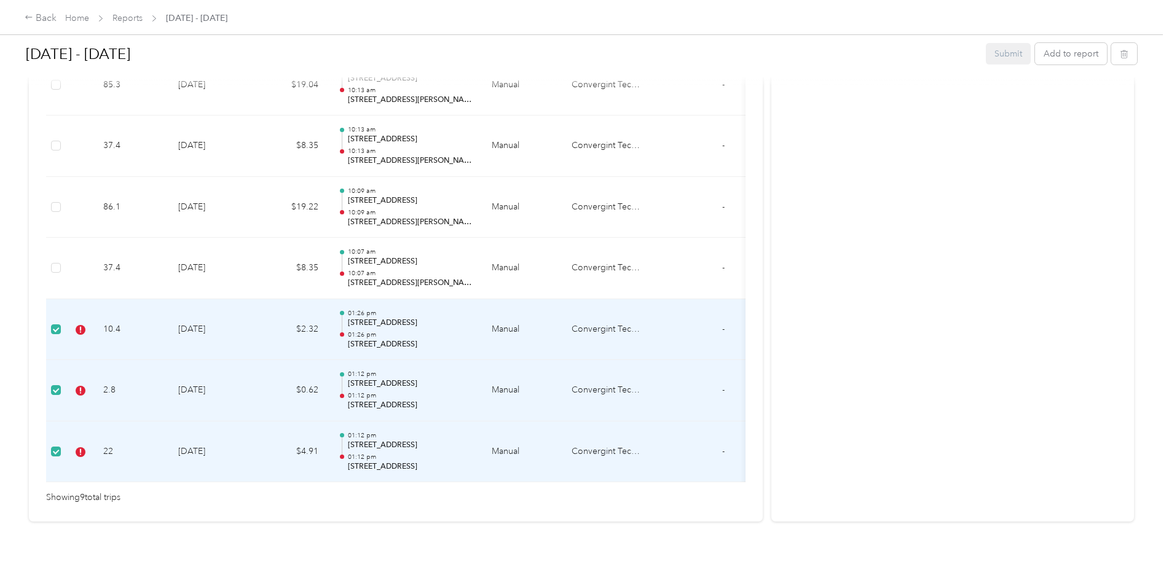
drag, startPoint x: 82, startPoint y: 311, endPoint x: 821, endPoint y: 362, distance: 740.1
click at [821, 362] on div "Activity and Comments" at bounding box center [952, 26] width 363 height 993
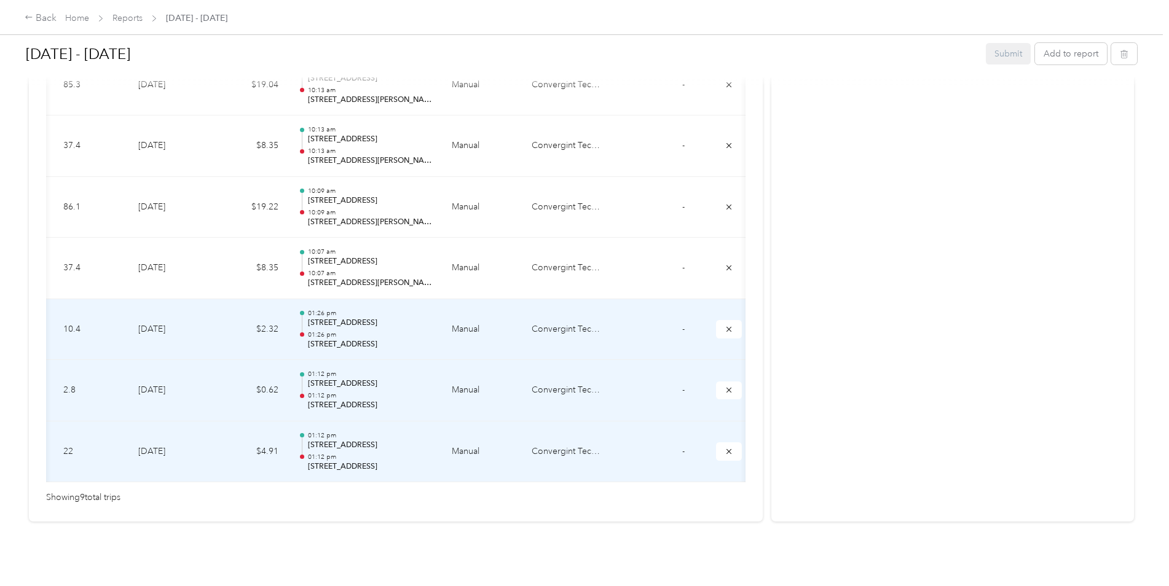
scroll to position [0, 49]
click at [720, 326] on icon "submit" at bounding box center [722, 328] width 5 height 5
click at [720, 386] on icon "submit" at bounding box center [722, 390] width 9 height 9
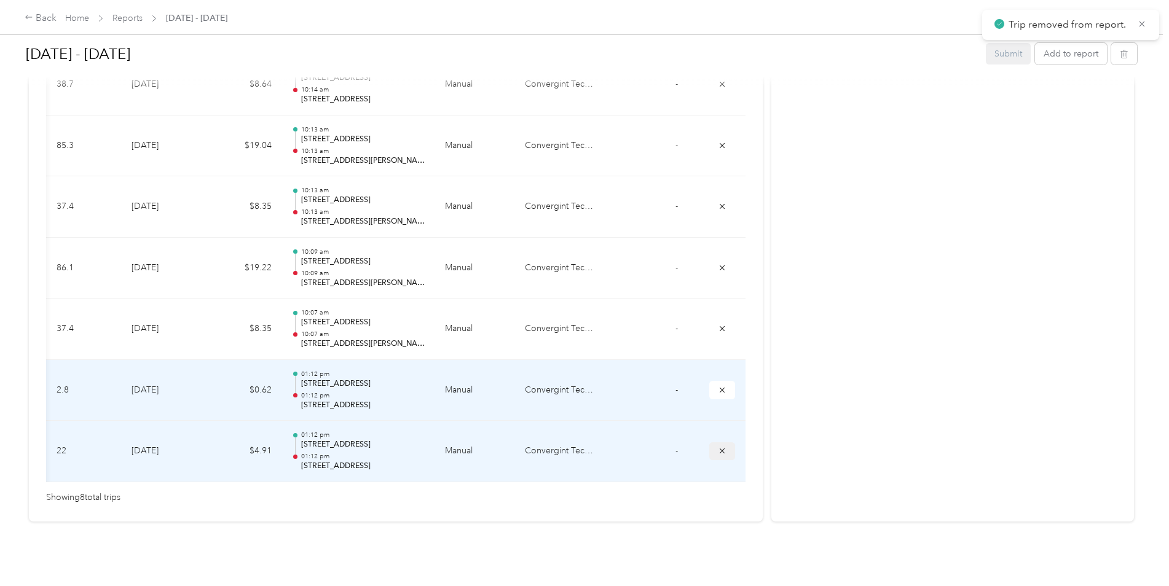
click at [718, 447] on icon "submit" at bounding box center [722, 451] width 9 height 9
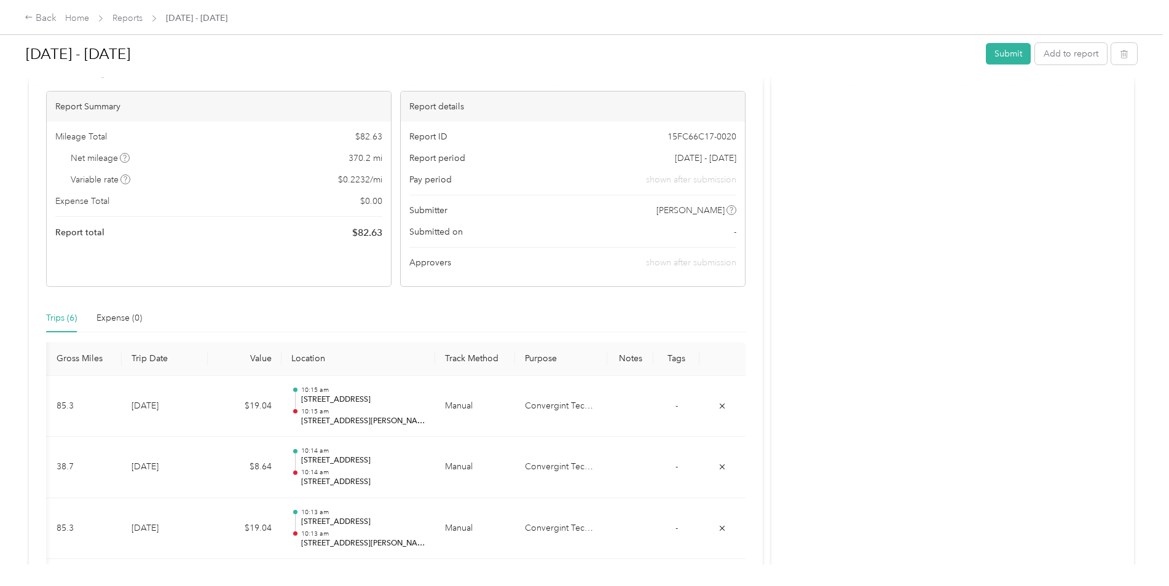
scroll to position [0, 0]
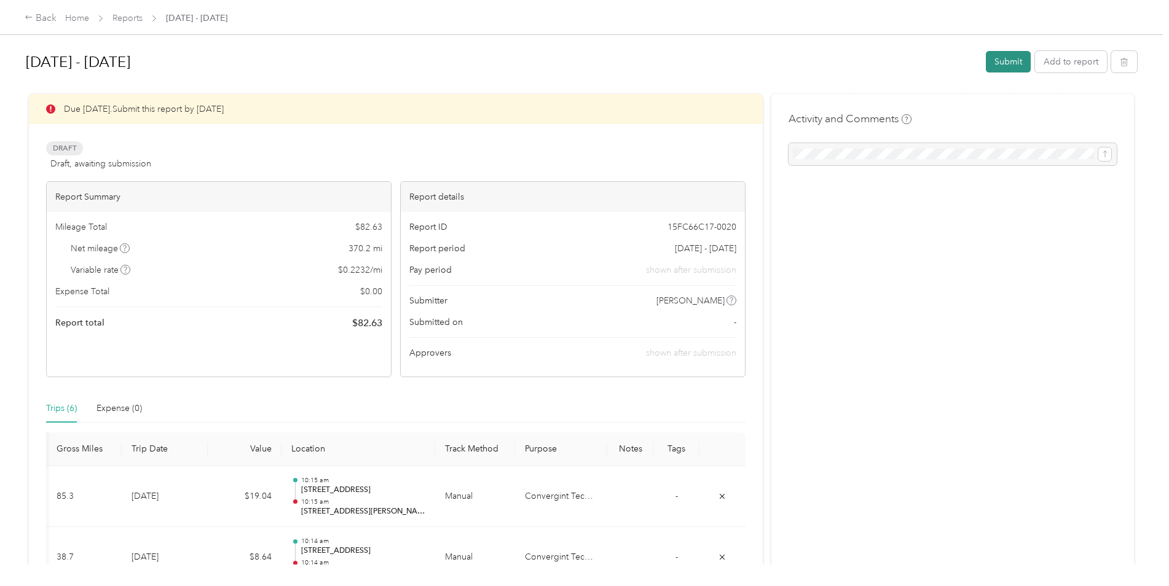
click at [998, 63] on button "Submit" at bounding box center [1008, 62] width 45 height 22
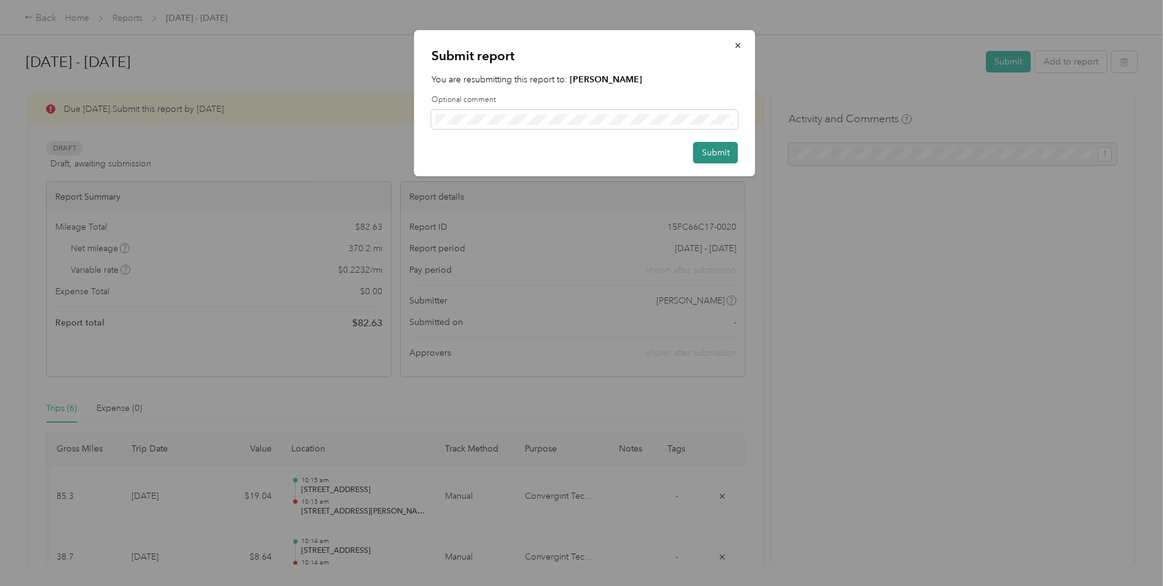
click at [713, 153] on button "Submit" at bounding box center [715, 153] width 45 height 22
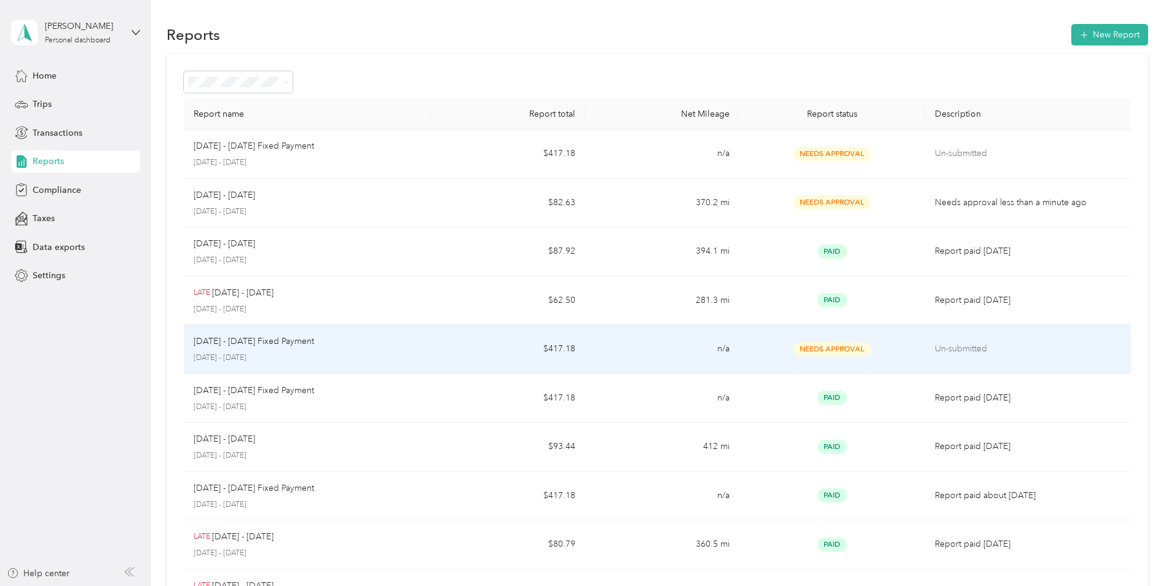
click at [283, 350] on div "[DATE] - [DATE] Fixed Payment [DATE] - [DATE]" at bounding box center [307, 349] width 227 height 29
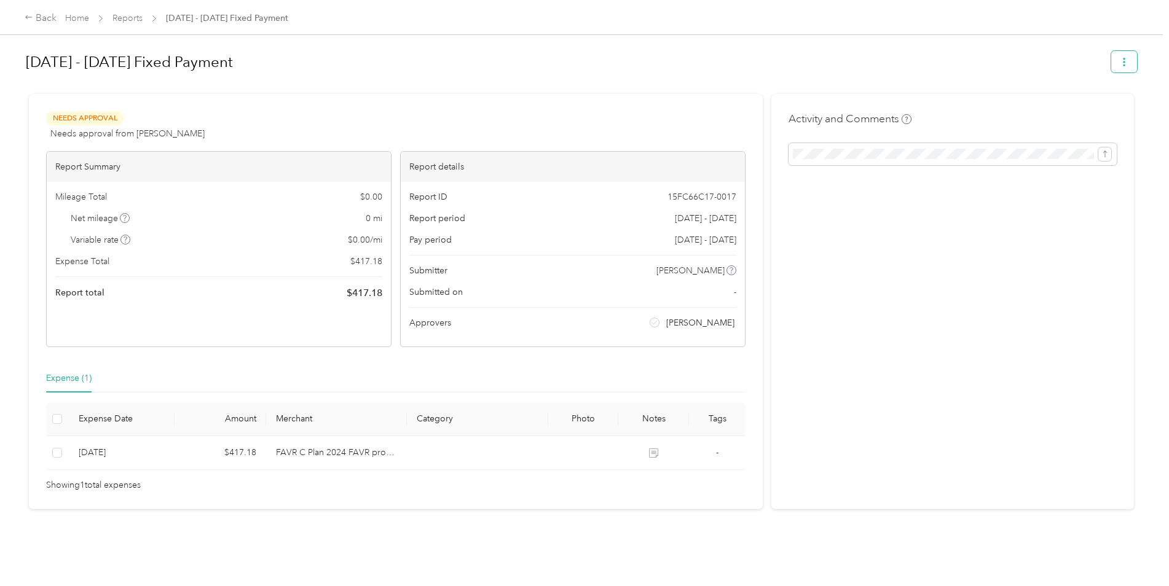
click at [1127, 60] on button "button" at bounding box center [1124, 62] width 26 height 22
click at [955, 280] on div "Activity and Comments" at bounding box center [952, 302] width 363 height 416
